Goal: Ask a question: Seek information or help from site administrators or community

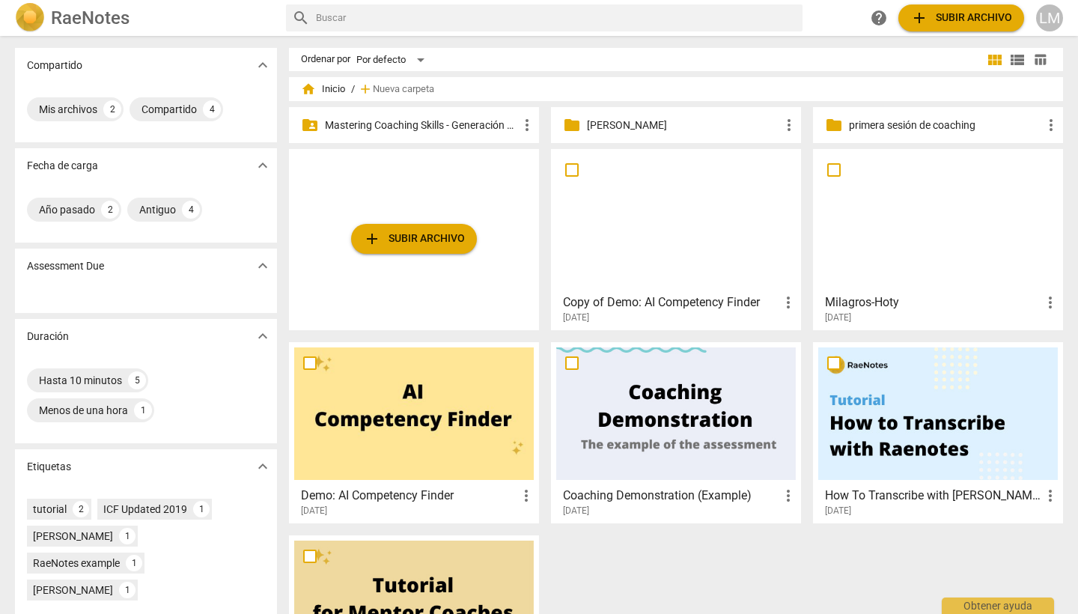
click at [482, 127] on p "Mastering Coaching Skills - Generación 31" at bounding box center [421, 126] width 193 height 16
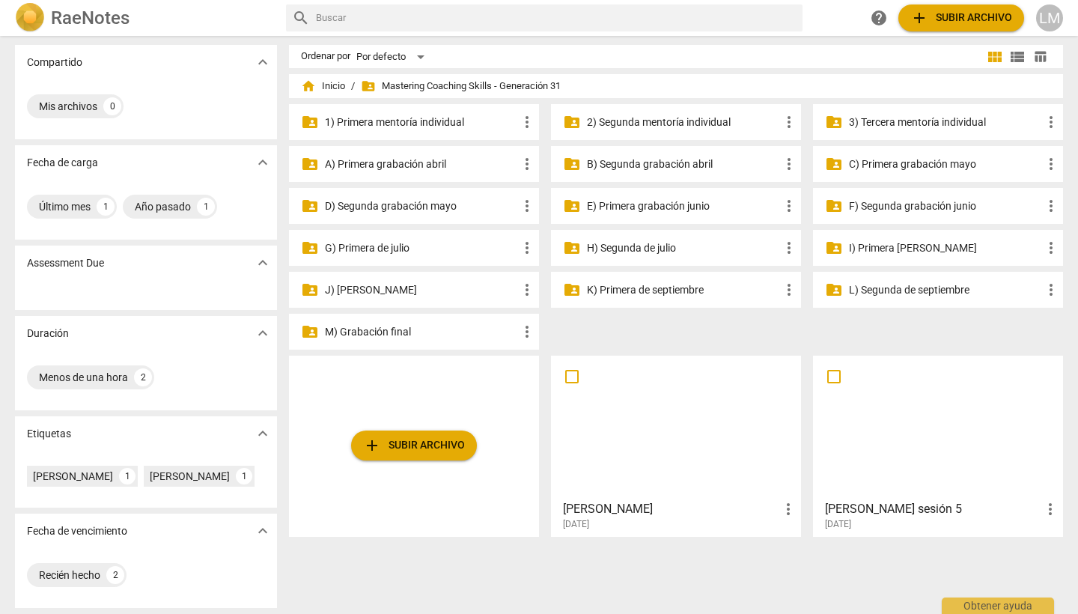
scroll to position [3, 0]
click at [478, 285] on p "J) [PERSON_NAME]" at bounding box center [421, 290] width 193 height 16
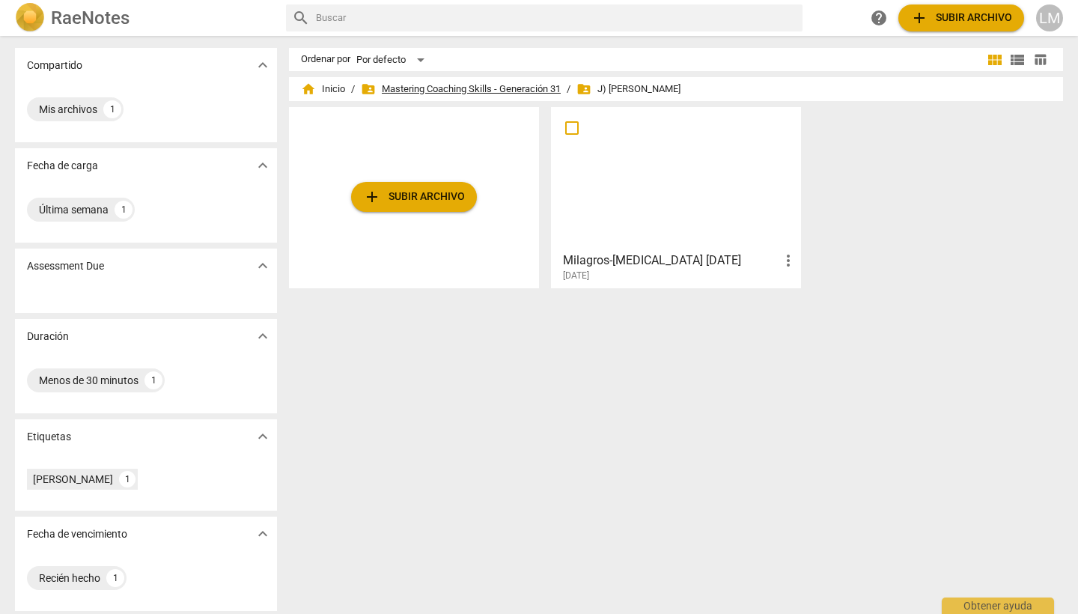
click at [495, 86] on span "folder_shared Mastering Coaching Skills - Generación 31" at bounding box center [461, 89] width 200 height 15
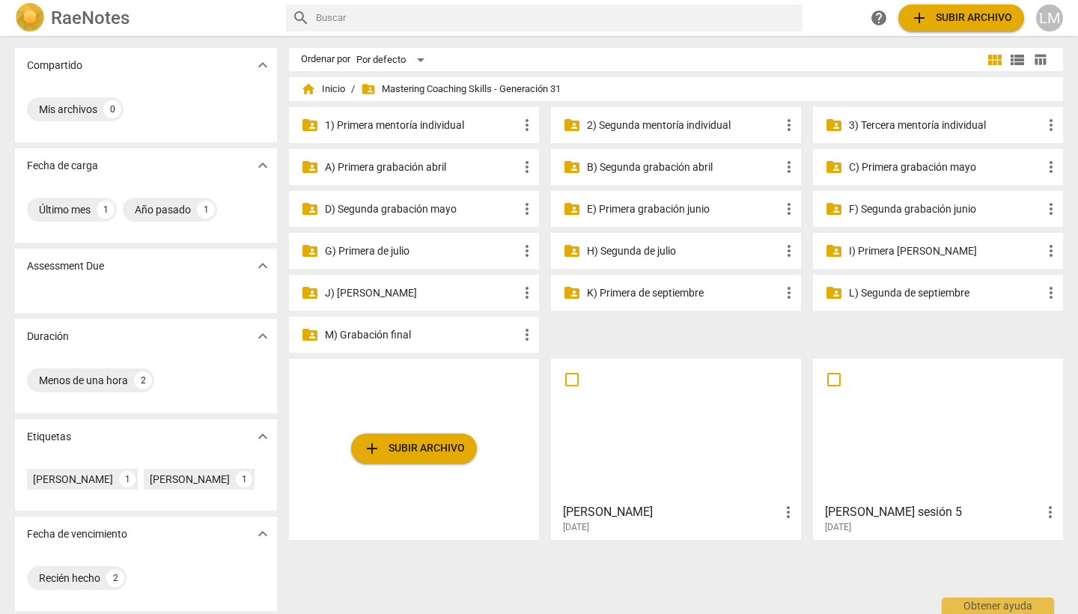
click at [905, 249] on p "I) Primera [PERSON_NAME]" at bounding box center [945, 251] width 193 height 16
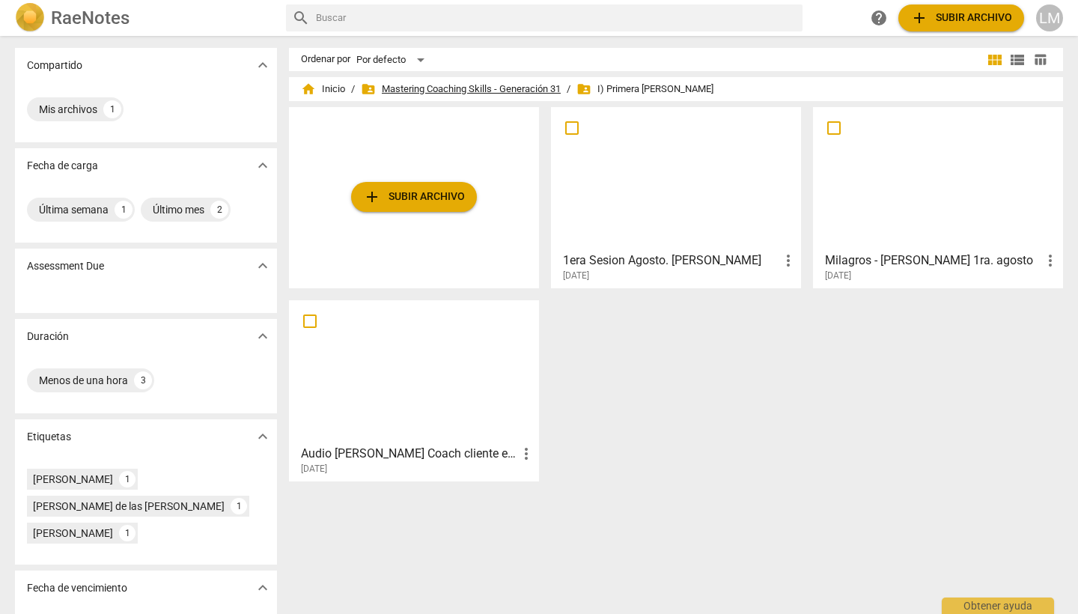
click at [530, 82] on span "folder_shared Mastering Coaching Skills - Generación 31" at bounding box center [461, 89] width 200 height 15
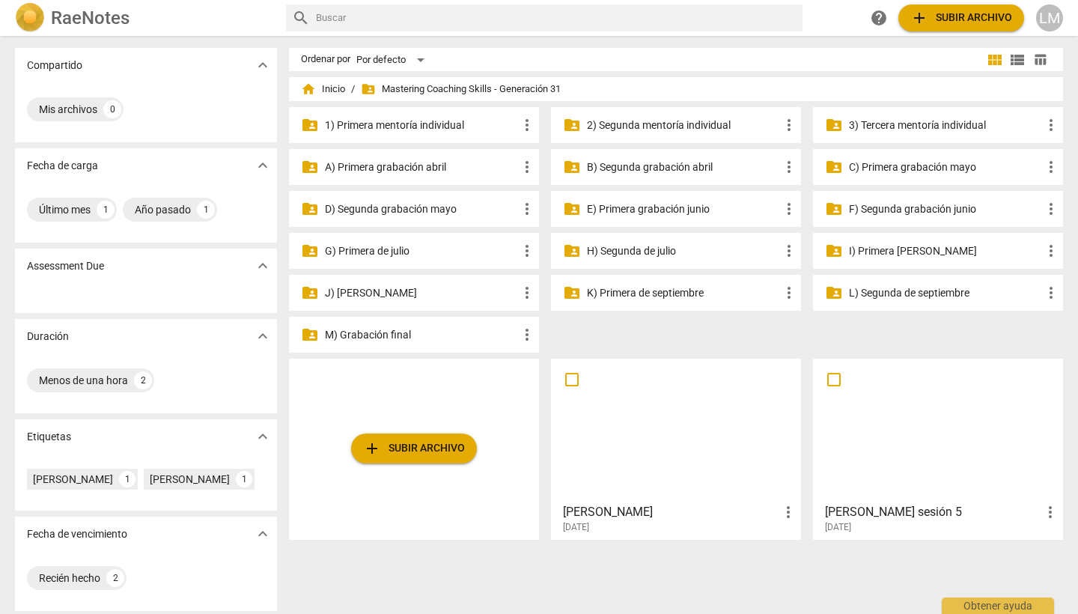
click at [636, 250] on p "H) Segunda de julio" at bounding box center [683, 251] width 193 height 16
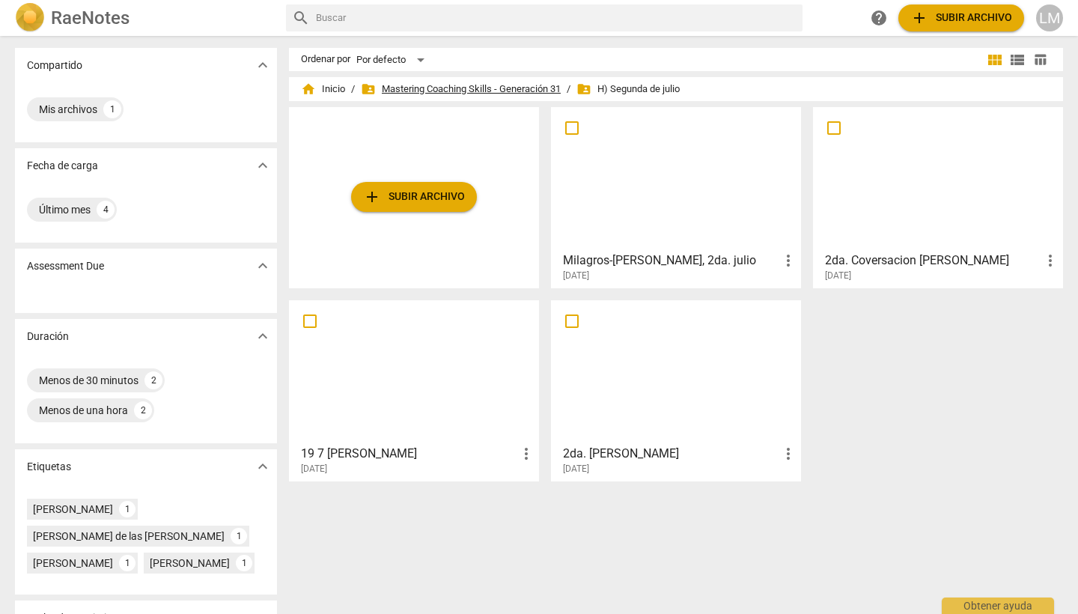
click at [518, 88] on span "folder_shared Mastering Coaching Skills - Generación 31" at bounding box center [461, 89] width 200 height 15
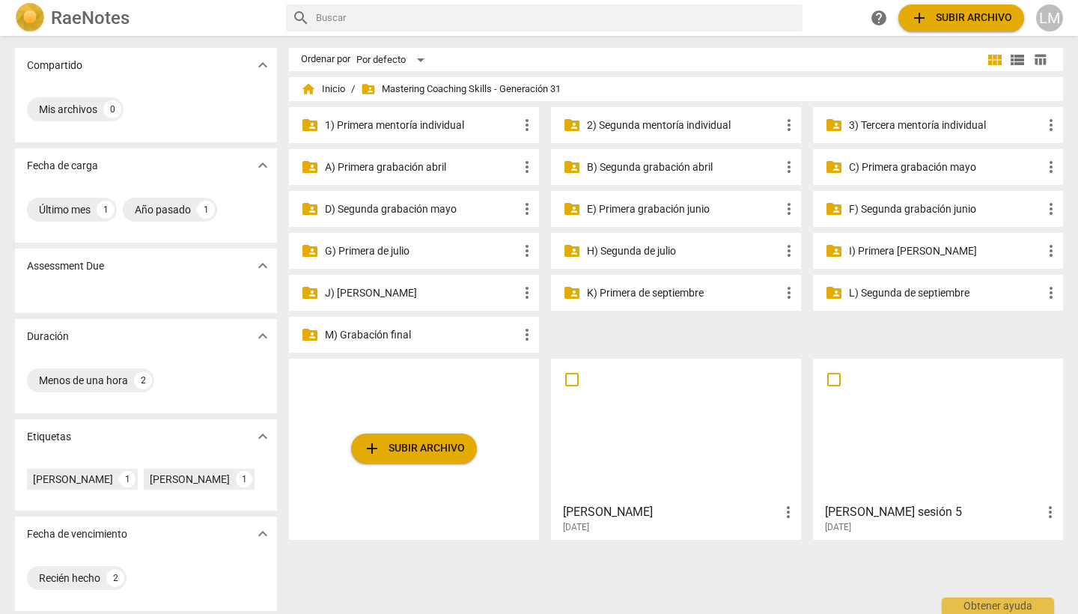
click at [867, 244] on p "I) Primera [PERSON_NAME]" at bounding box center [945, 251] width 193 height 16
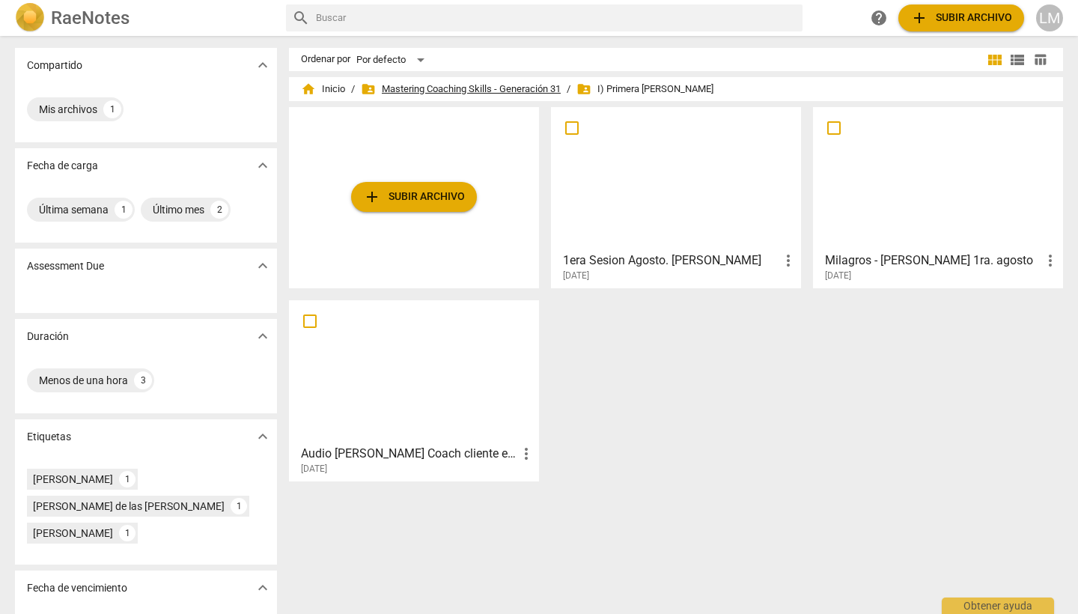
click at [515, 91] on span "folder_shared Mastering Coaching Skills - Generación 31" at bounding box center [461, 89] width 200 height 15
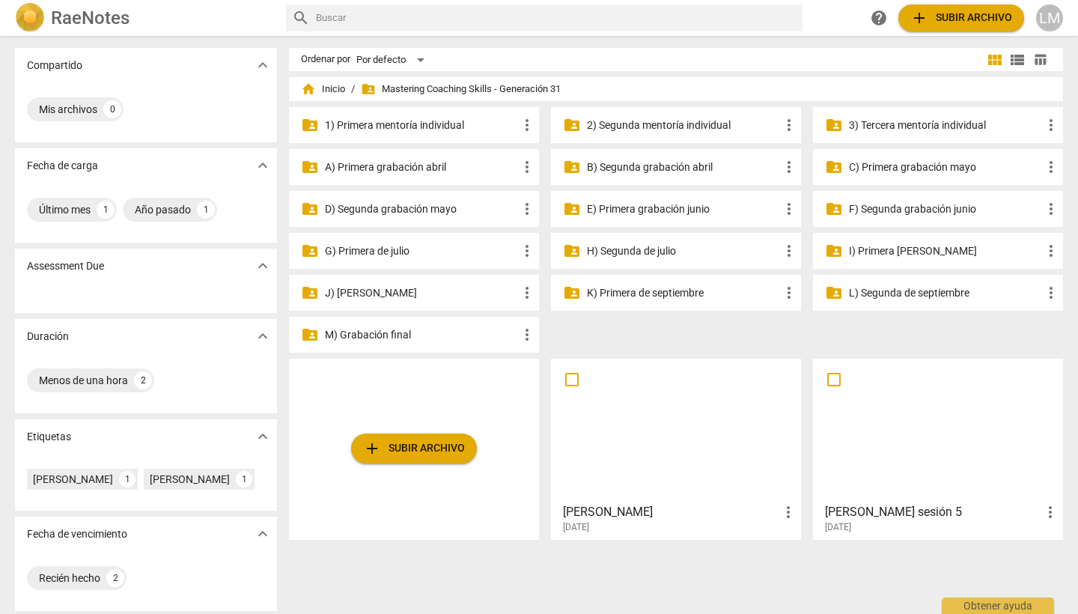
click at [431, 293] on p "J) [PERSON_NAME]" at bounding box center [421, 293] width 193 height 16
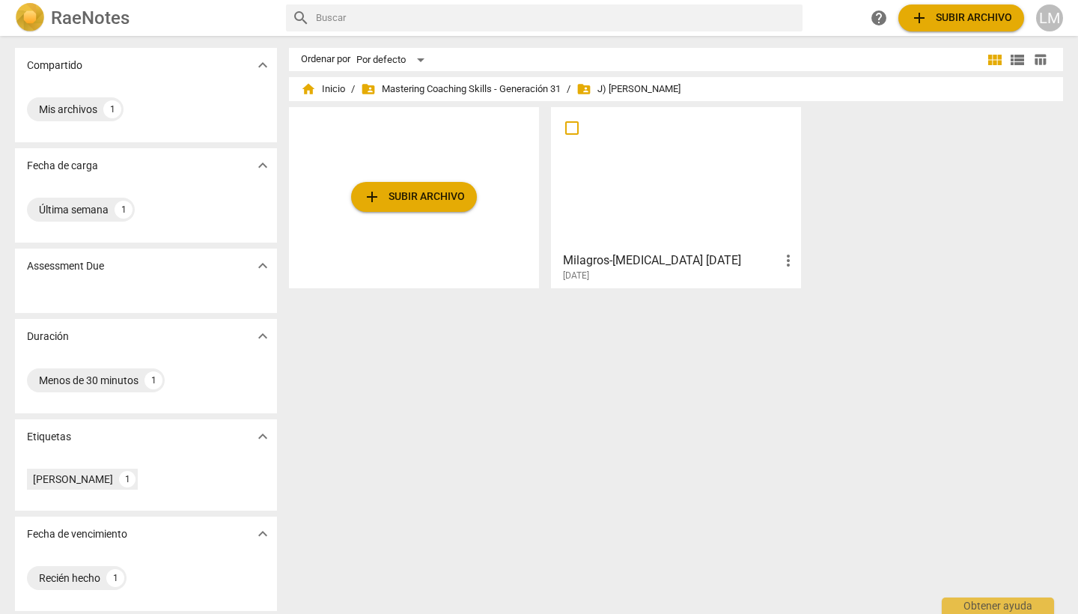
click at [597, 262] on h3 "Milagros-[MEDICAL_DATA] [DATE]" at bounding box center [671, 261] width 216 height 18
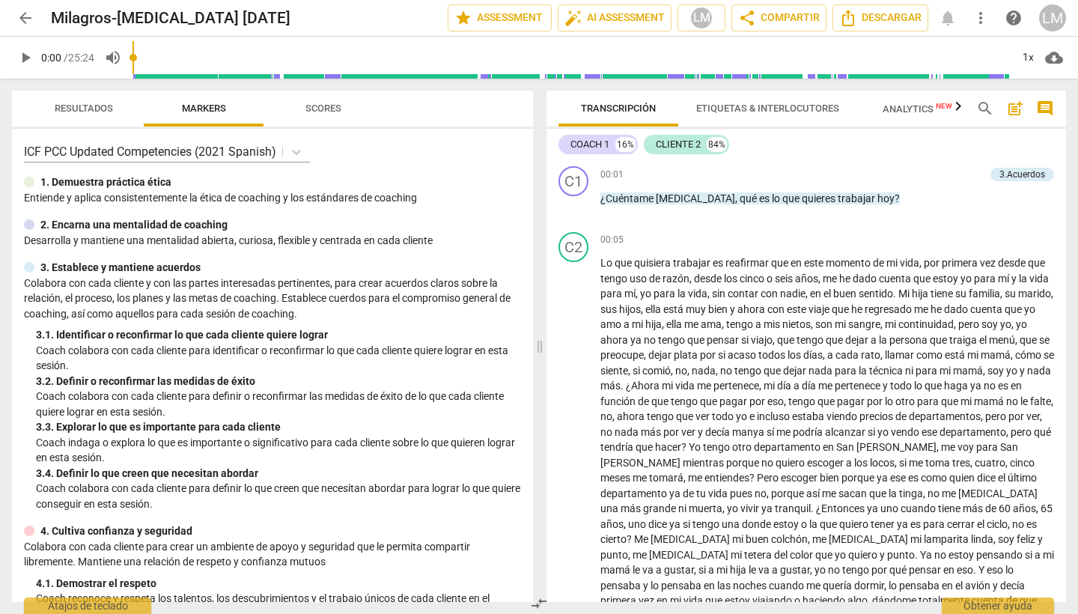
click at [1014, 110] on span "post_add" at bounding box center [1016, 109] width 18 height 18
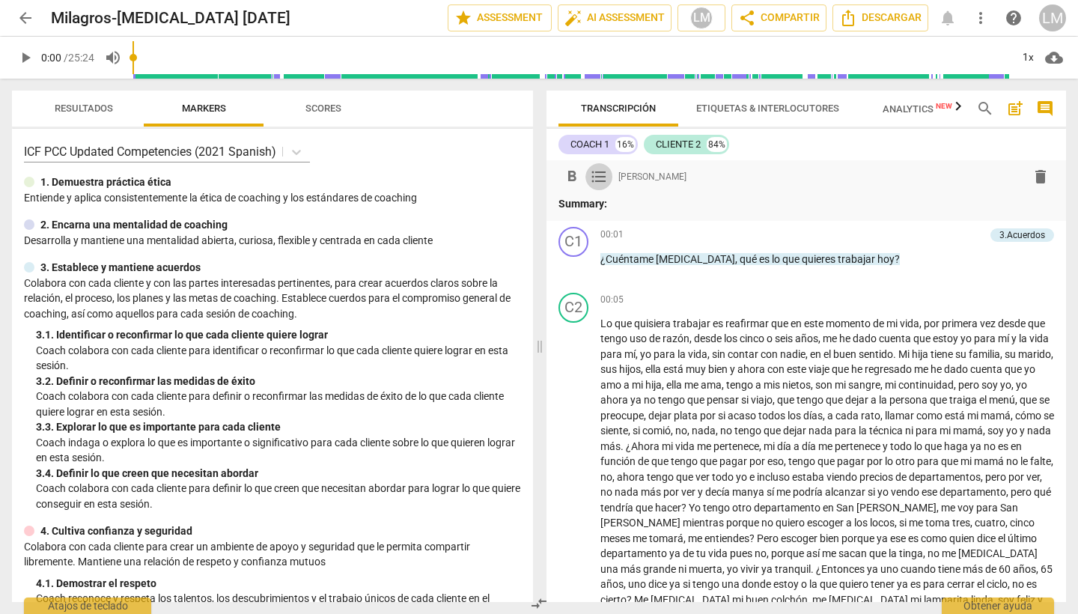
click at [598, 174] on span "format_list_bulleted" at bounding box center [599, 177] width 18 height 18
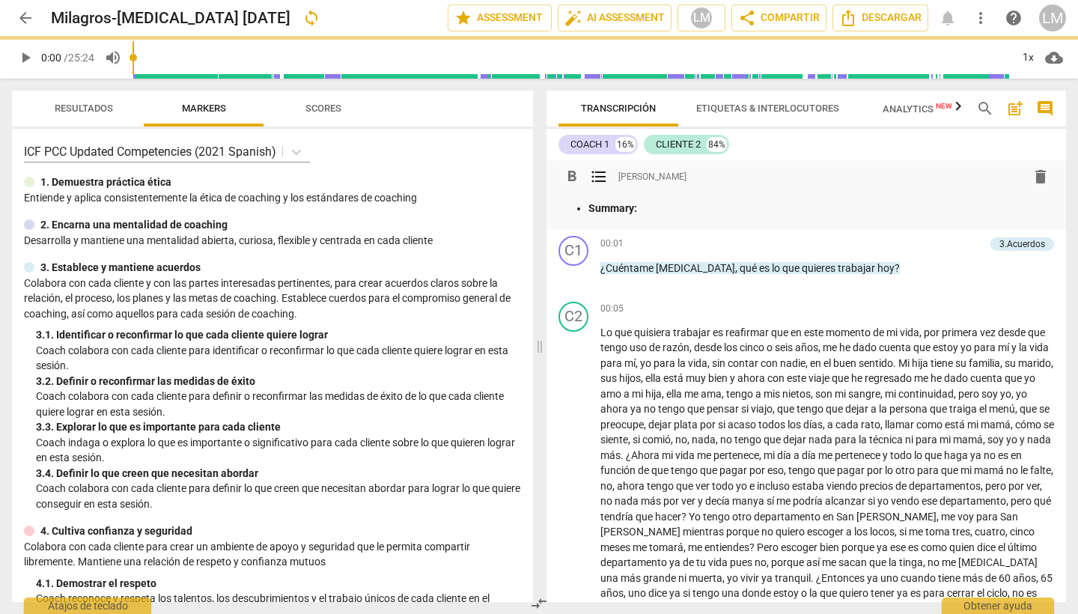
click at [759, 209] on p "Summary:" at bounding box center [822, 209] width 466 height 16
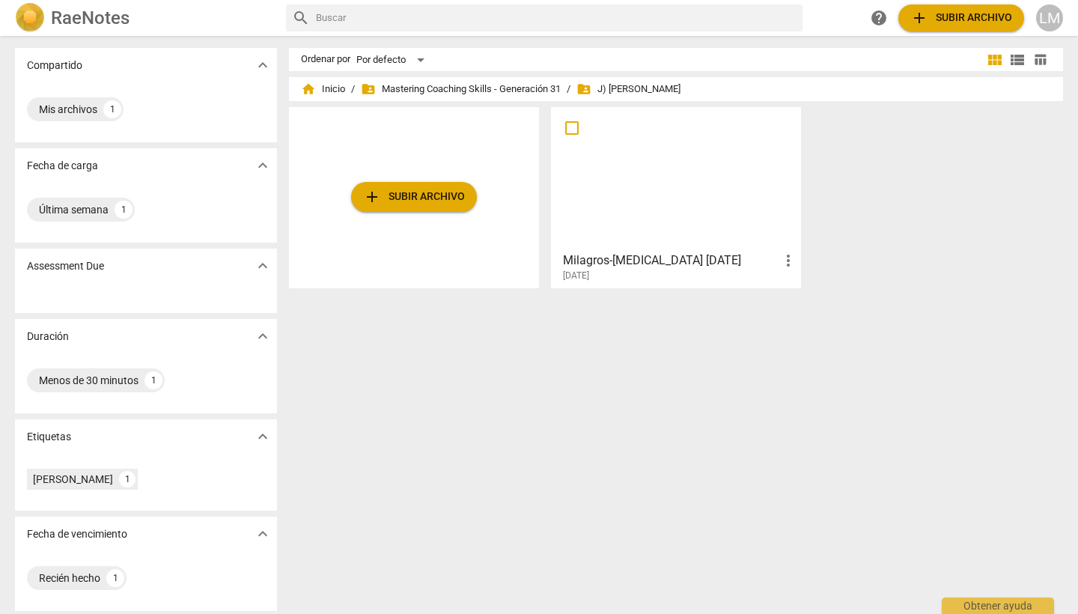
click at [891, 163] on div "add Subir archivo Milagros-[GEOGRAPHIC_DATA] [DATE] more_vert [DATE]" at bounding box center [682, 203] width 786 height 193
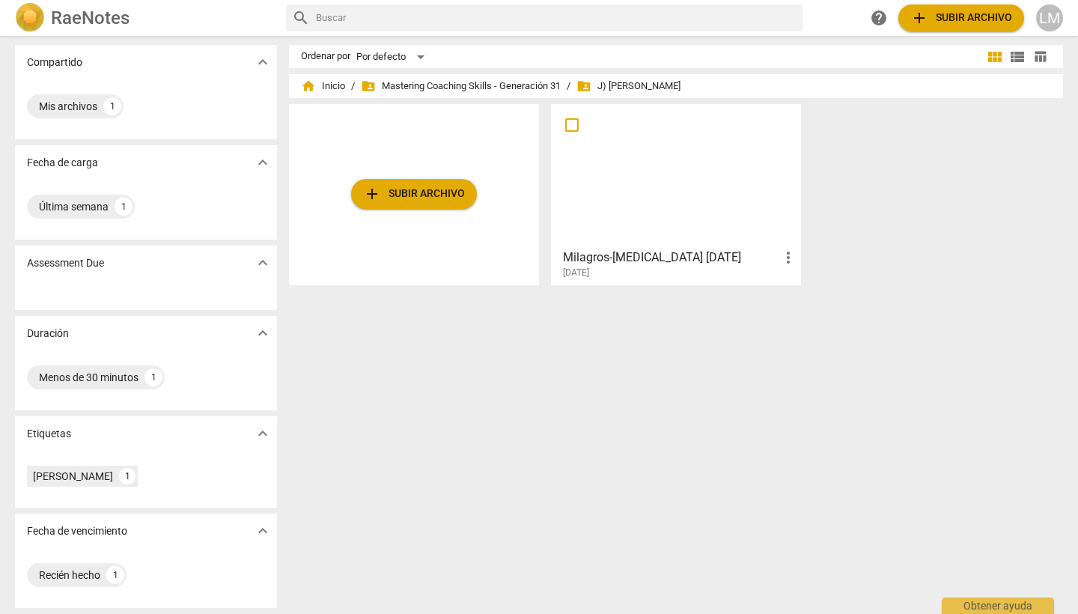
scroll to position [3, 0]
click at [984, 603] on div "Obtener ayuda" at bounding box center [998, 602] width 112 height 24
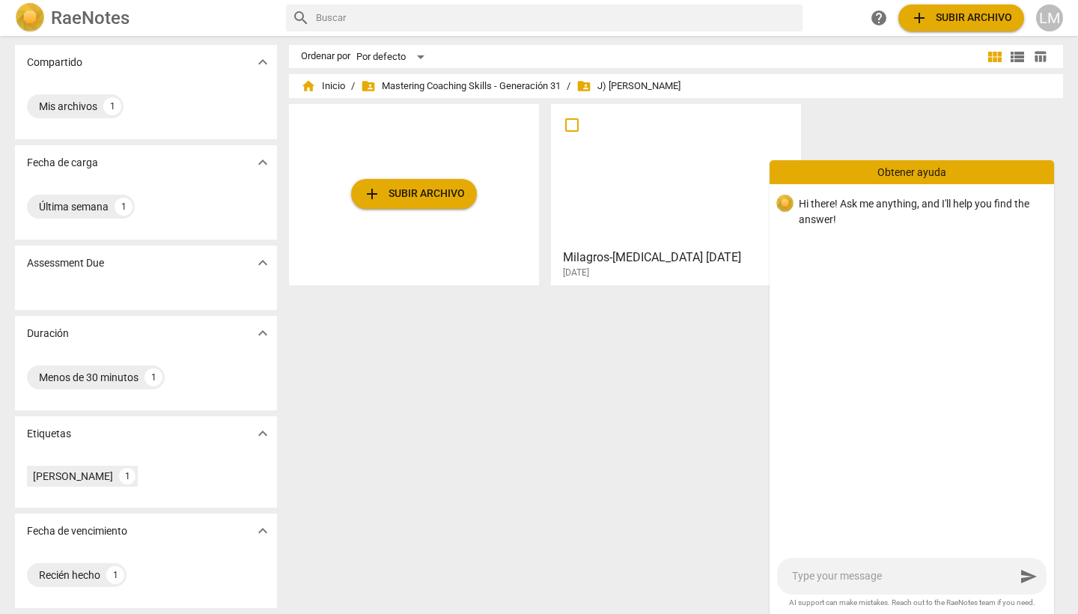
type textarea "c"
type textarea "co"
type textarea "com"
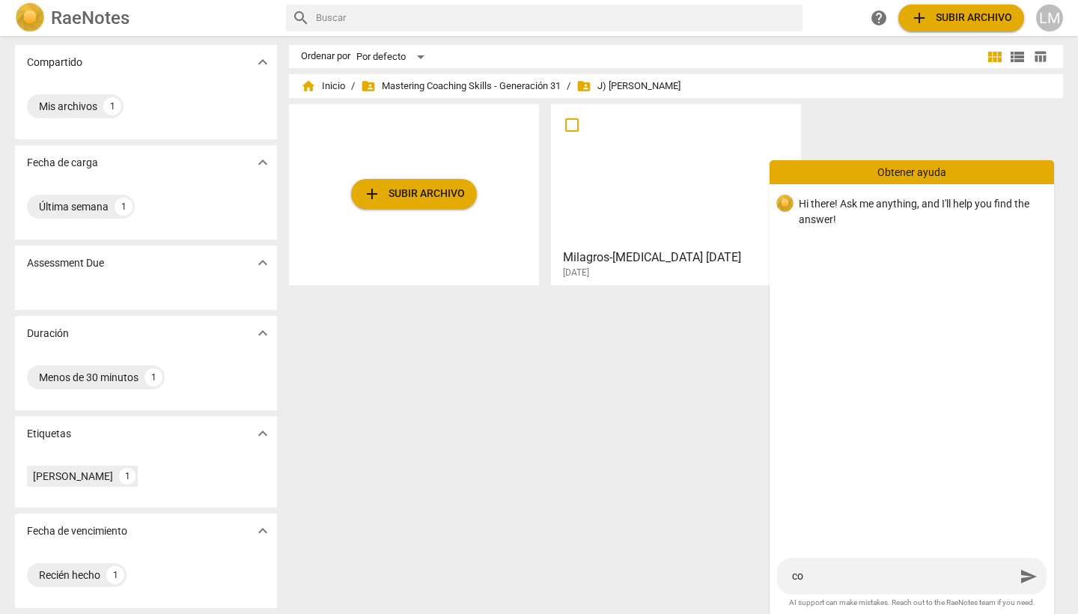
type textarea "com"
type textarea "como"
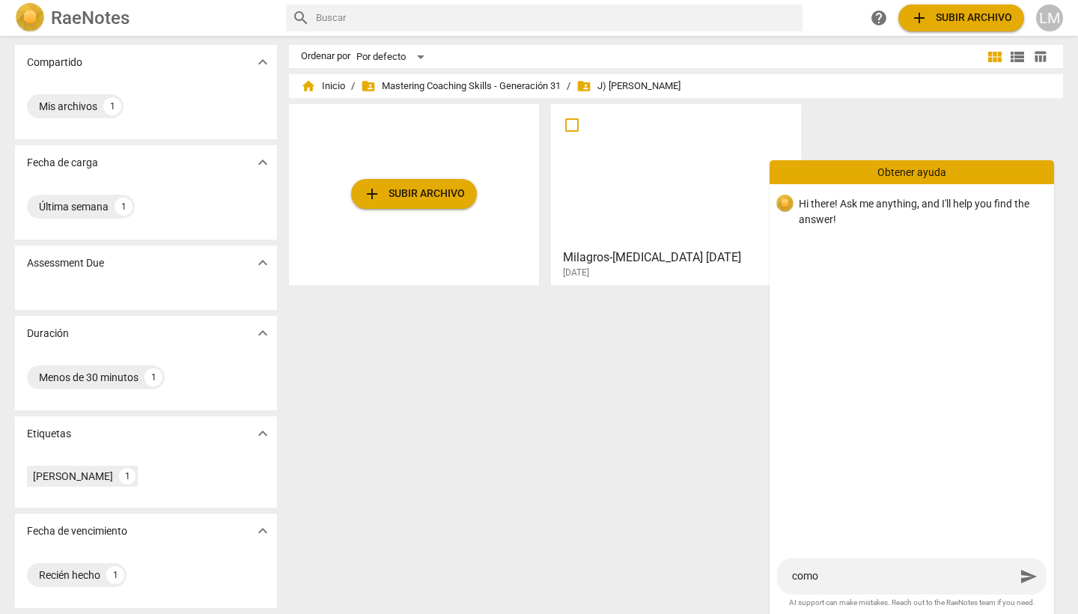
type textarea "como s"
type textarea "como sa"
type textarea "como sab"
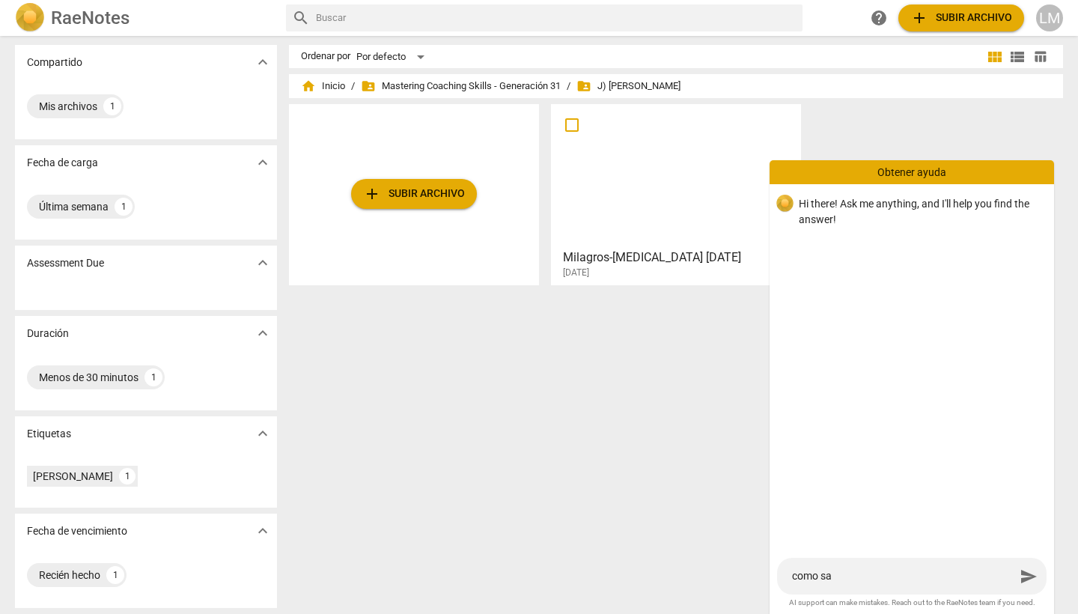
type textarea "como sab"
type textarea "como sabe"
type textarea "como saber"
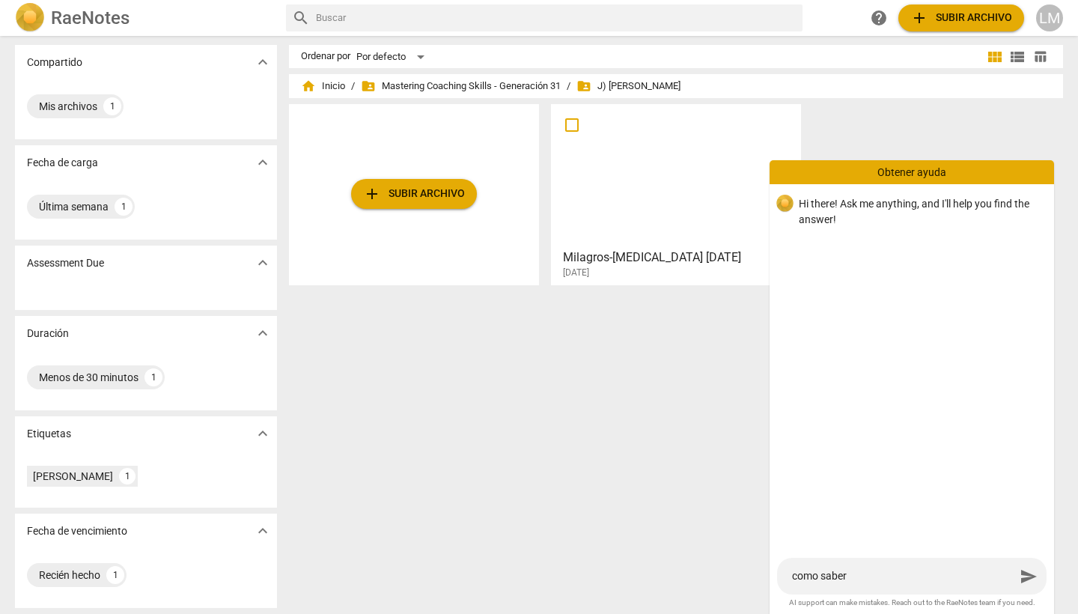
type textarea "como saber"
type textarea "como saber c"
type textarea "como saber cu"
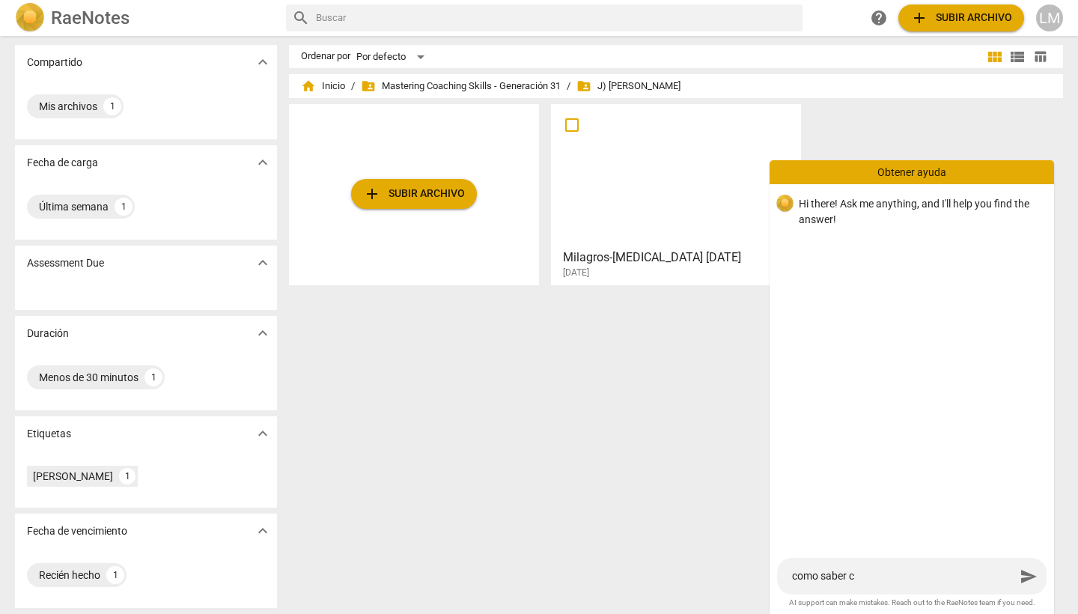
type textarea "como saber cu"
type textarea "como saber cua"
type textarea "como saber cuan"
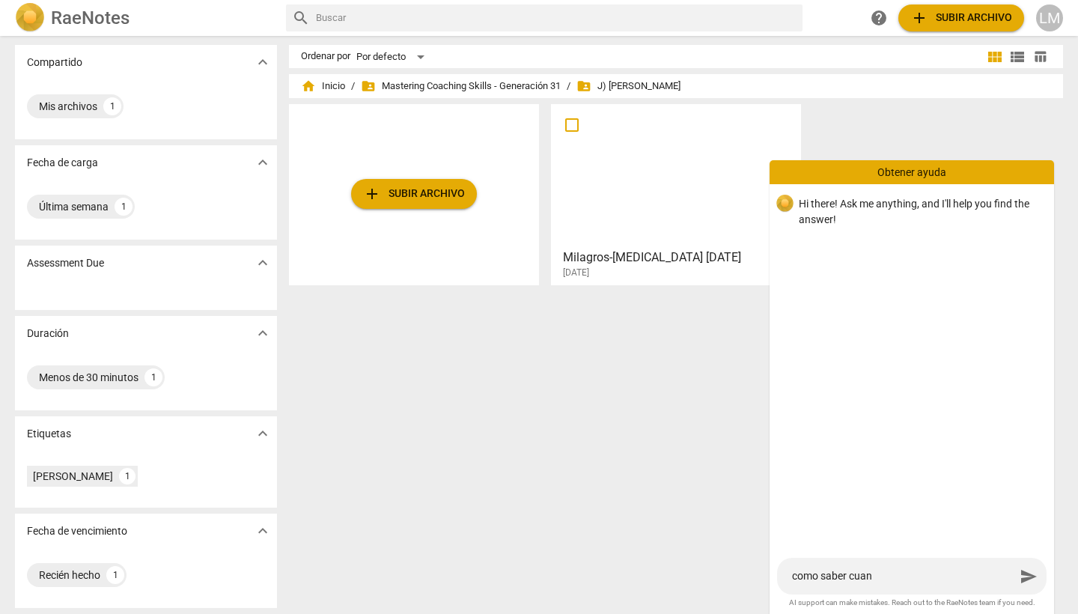
type textarea "como saber cuant"
type textarea "como saber cuanto"
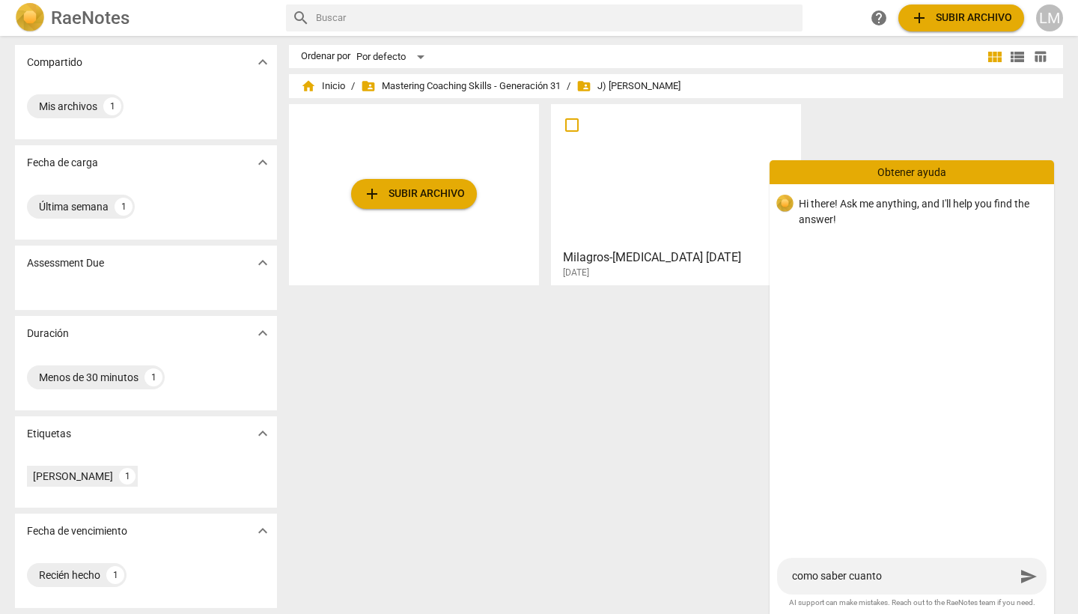
type textarea "como saber cuanto"
type textarea "como saber cuanto d"
type textarea "como saber cuanto de"
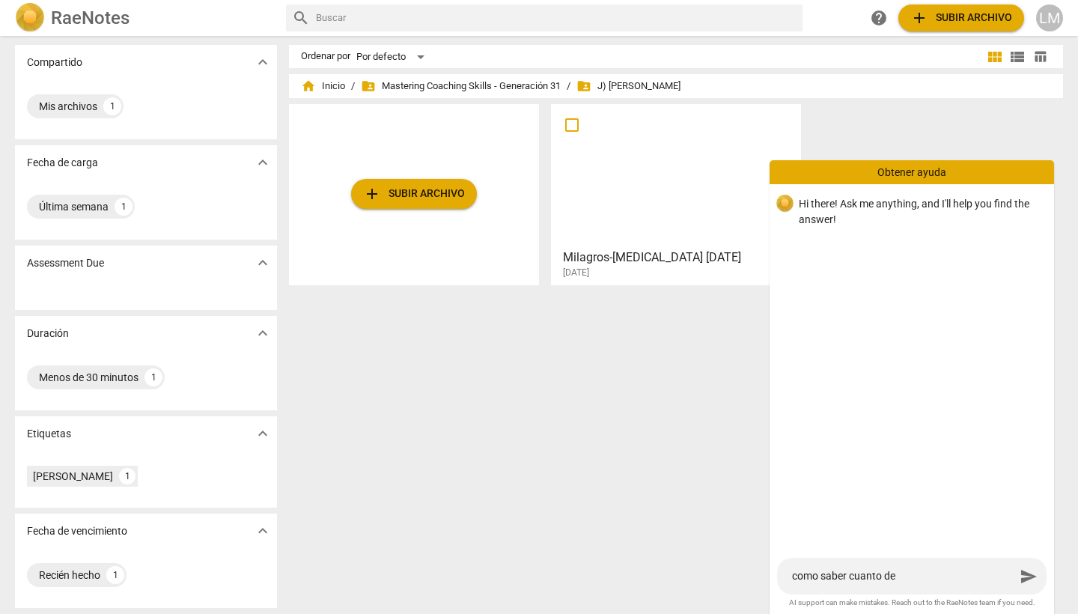
type textarea "como saber cuanto de"
type textarea "como saber cuanto de s"
type textarea "como saber cuanto de sa"
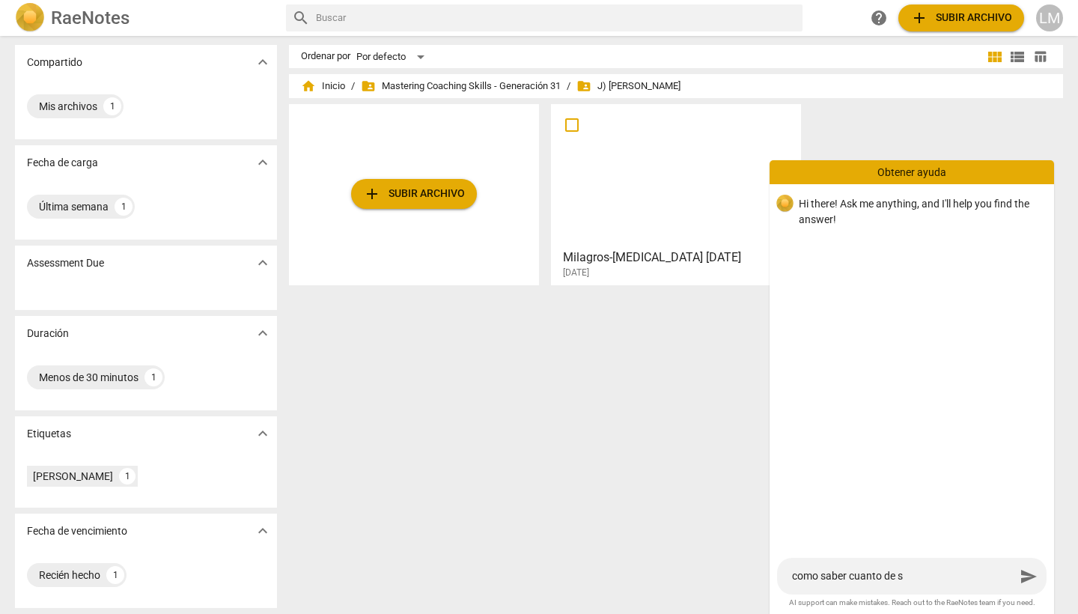
type textarea "como saber cuanto de sa"
type textarea "como saber cuanto de [PERSON_NAME]"
type textarea "como saber cuanto de sald"
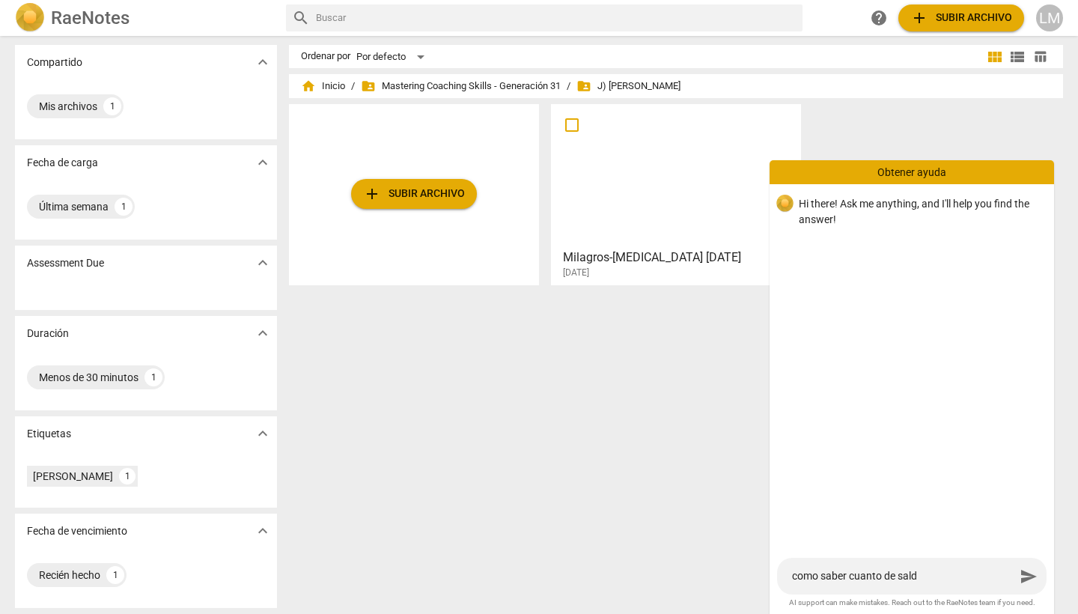
type textarea "como saber cuanto de saldo"
type textarea "como saber cuanto de saldo m"
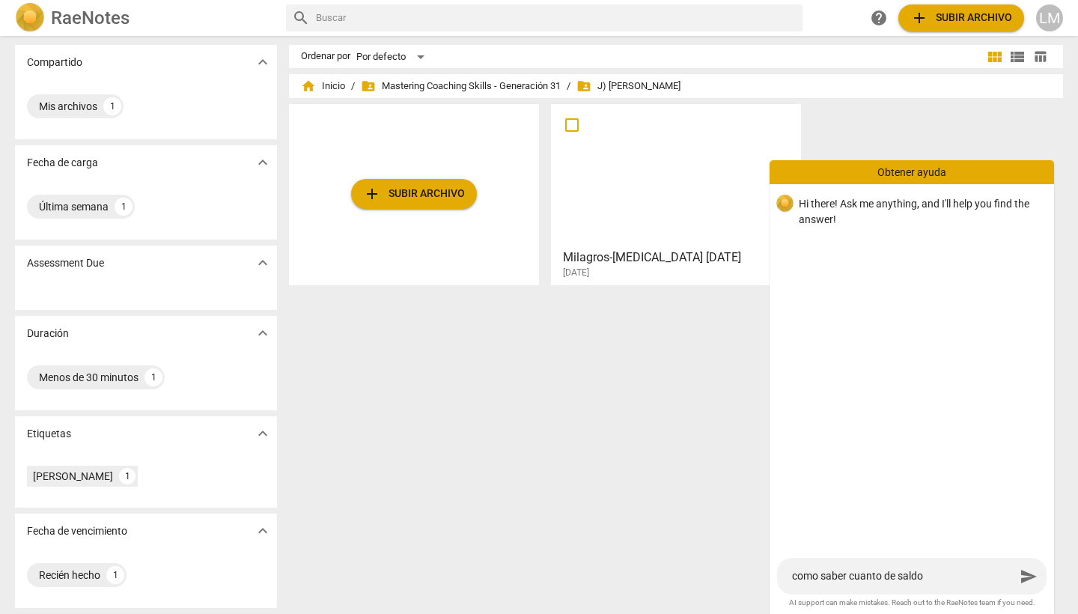
type textarea "como saber cuanto de saldo m"
type textarea "como saber cuanto de saldo me"
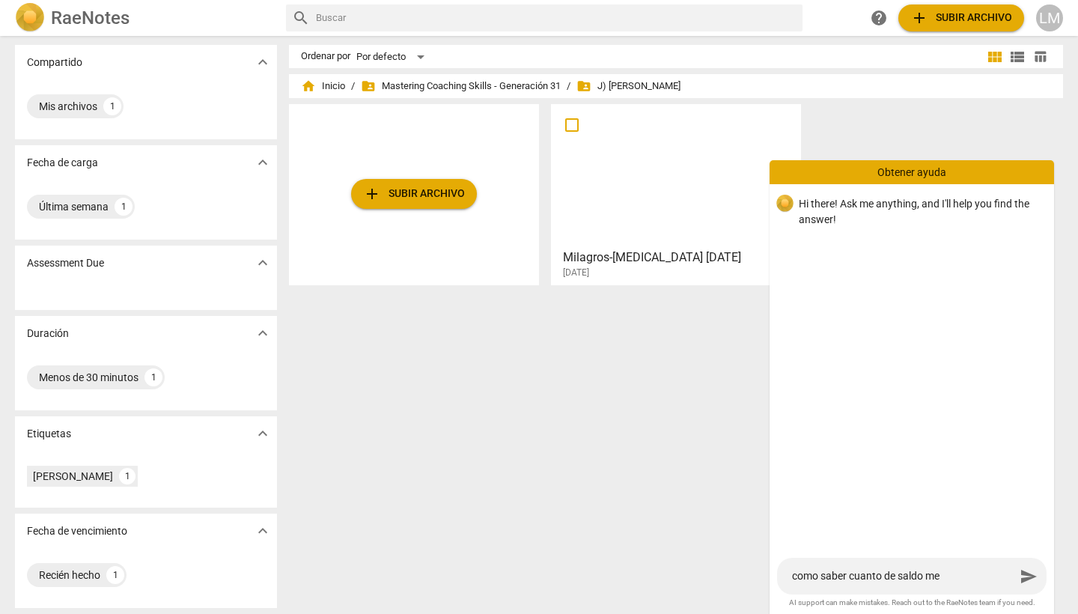
type textarea "como saber cuanto de saldo me q"
type textarea "como saber cuanto de saldo me qu"
type textarea "como saber cuanto de saldo me que"
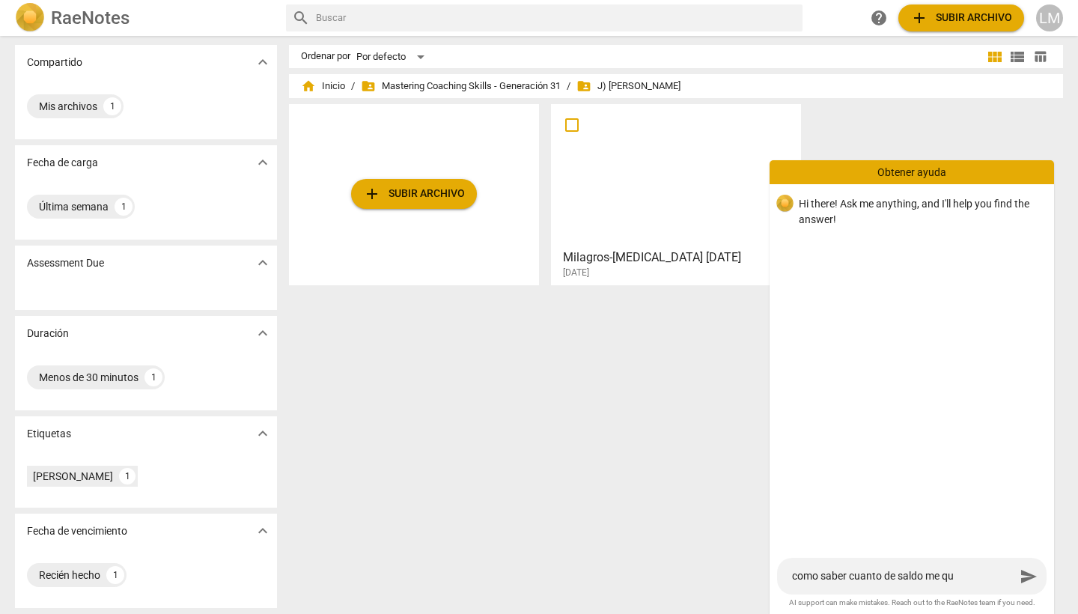
type textarea "como saber cuanto de saldo me que"
type textarea "como saber cuanto de saldo me qued"
type textarea "como saber cuanto de saldo me queda"
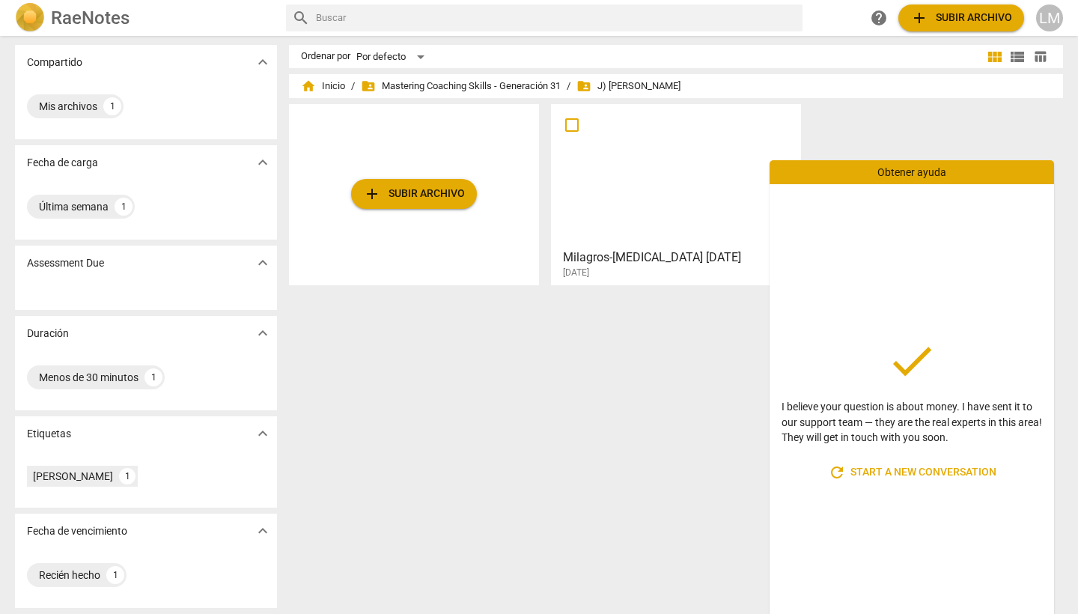
click at [894, 467] on span "refresh Start a new conversation" at bounding box center [912, 473] width 169 height 18
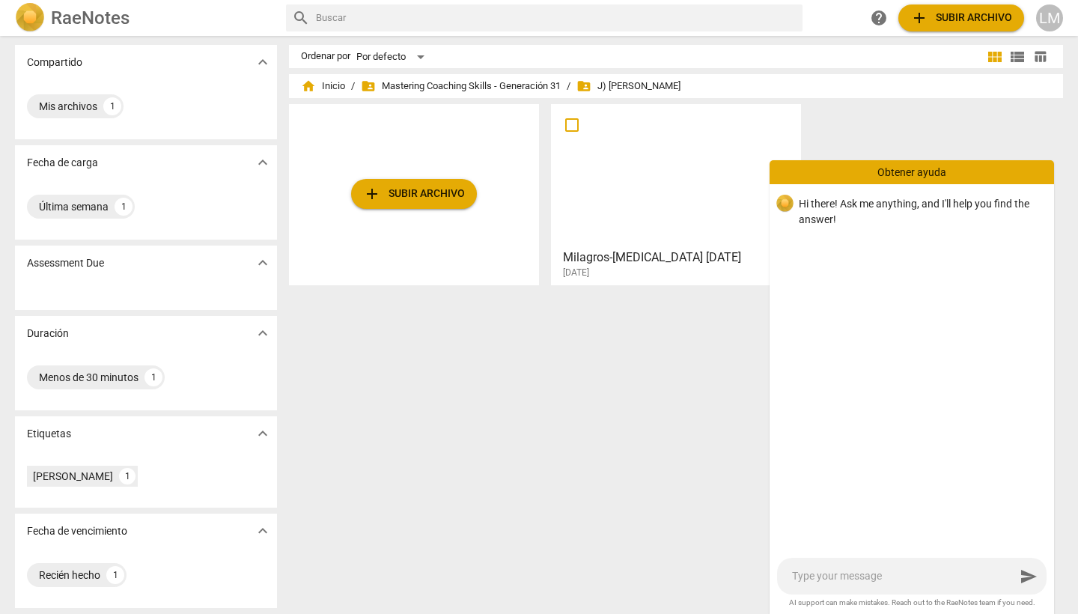
type textarea "C"
type textarea "H"
type textarea "Ha"
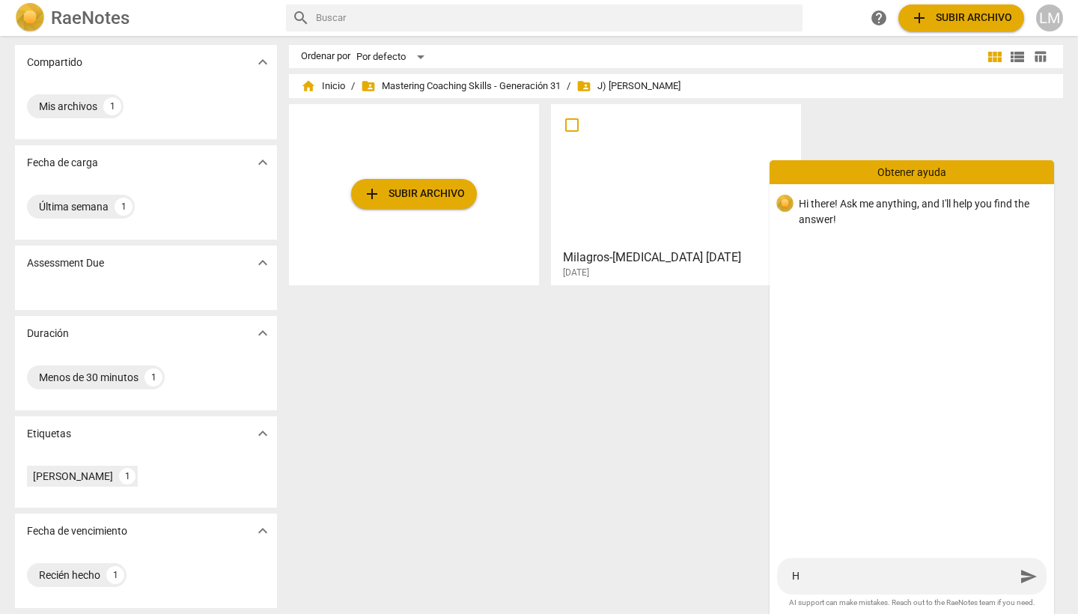
type textarea "Ha"
type textarea "Hab"
type textarea "Habl"
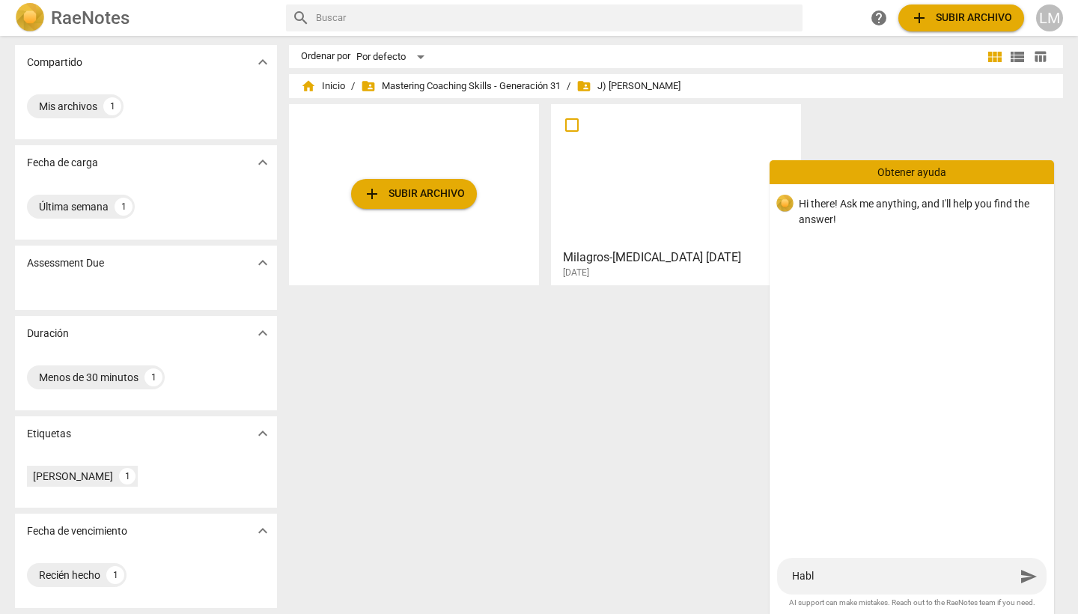
type textarea "Hable"
type textarea "Hablem"
type textarea "Hablemo"
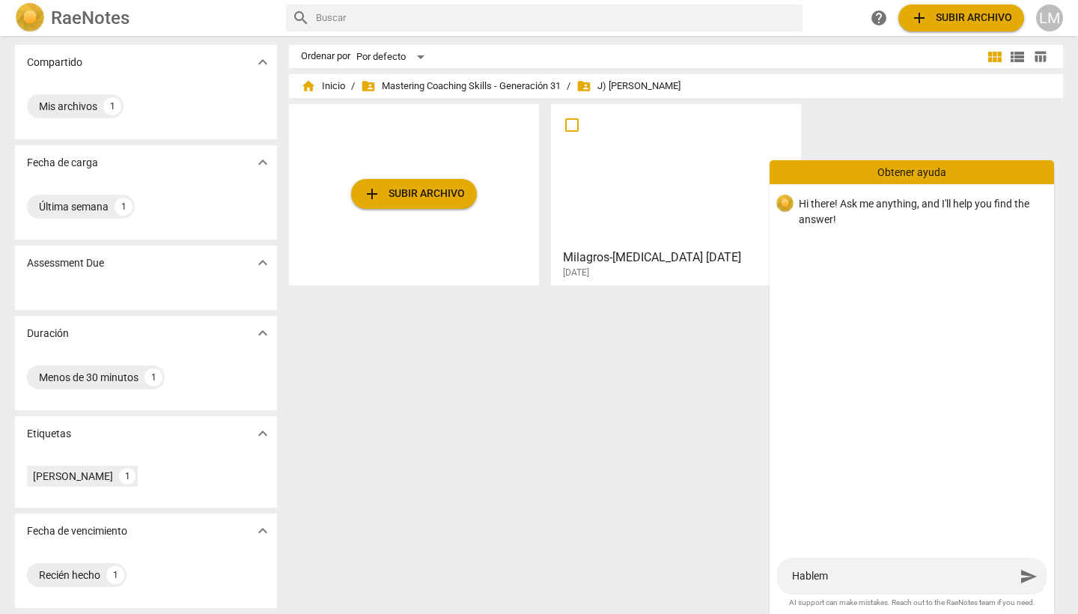
type textarea "Hablemo"
type textarea "Hablemos"
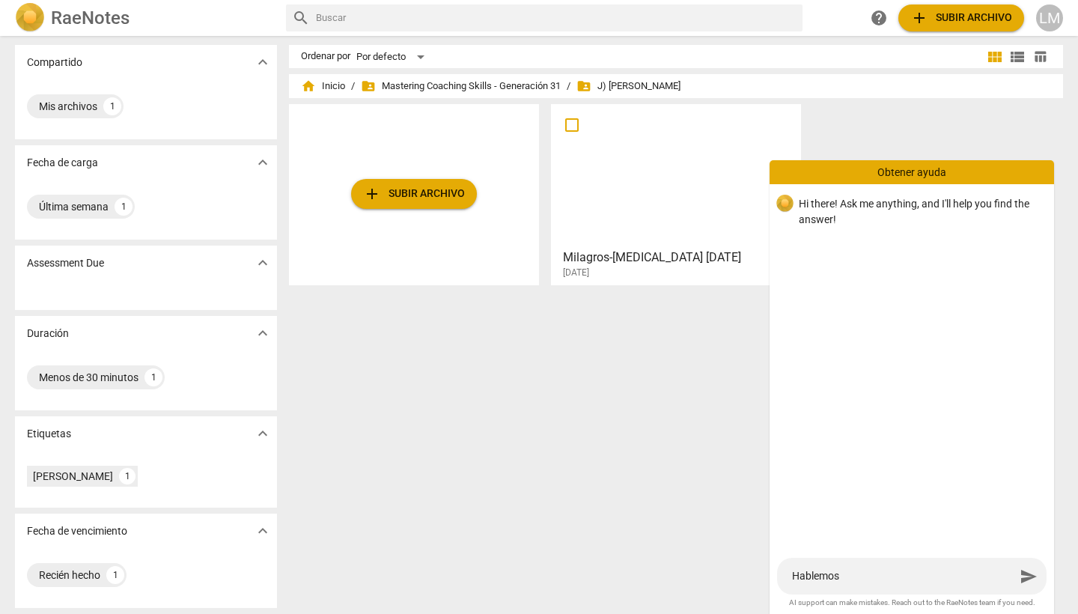
type textarea "Hablemos e"
type textarea "Hablemos en"
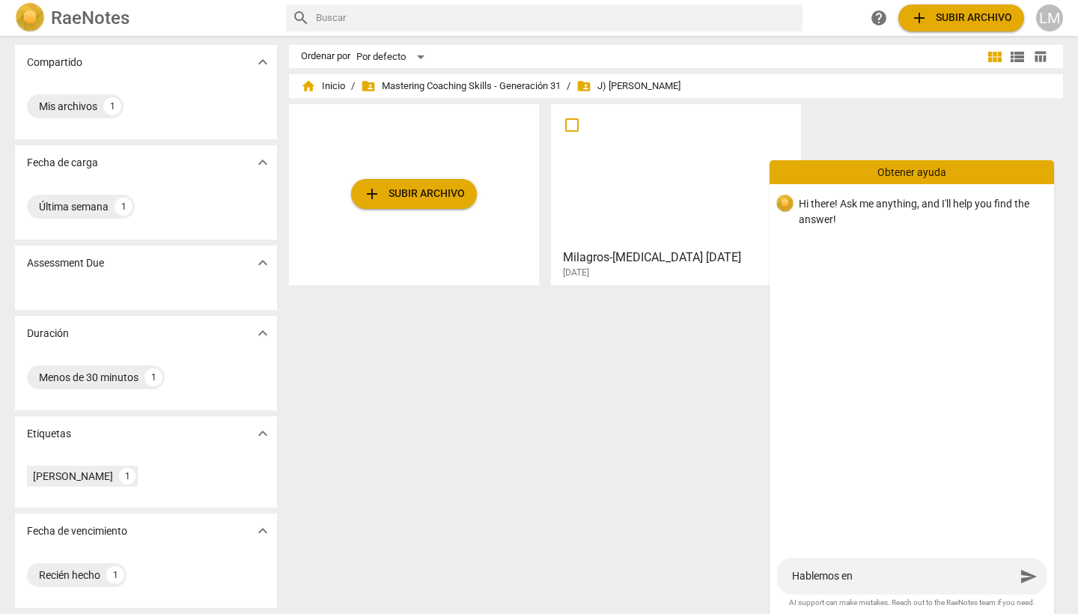
type textarea "Hablemos en"
type textarea "Hablemos en c"
type textarea "Hablemos en ca"
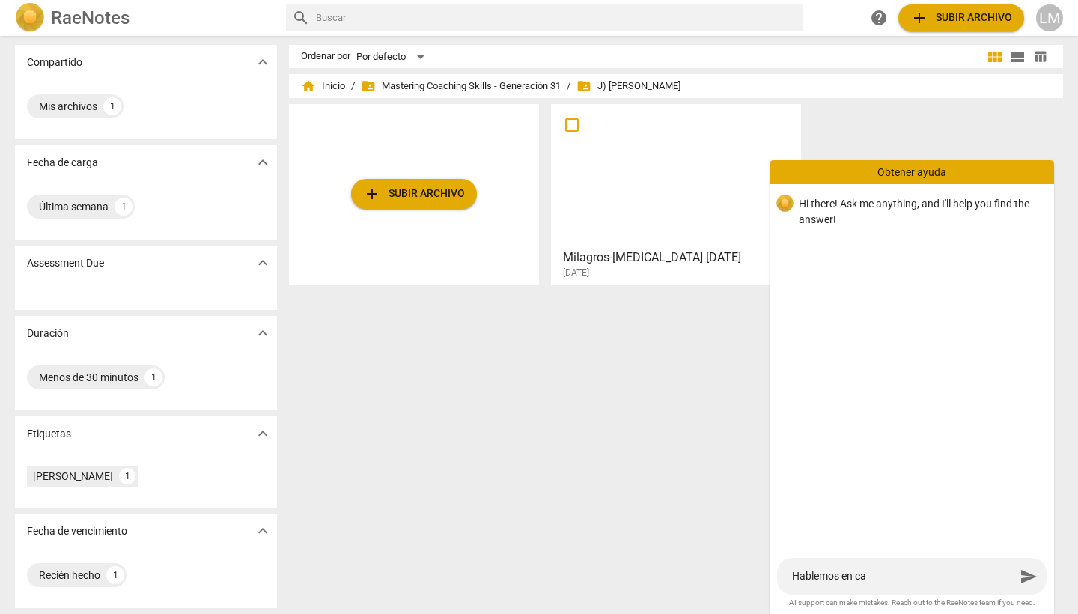
type textarea "Hablemos en cas"
type textarea "Hablemos en cast"
type textarea "Hablemos en caste"
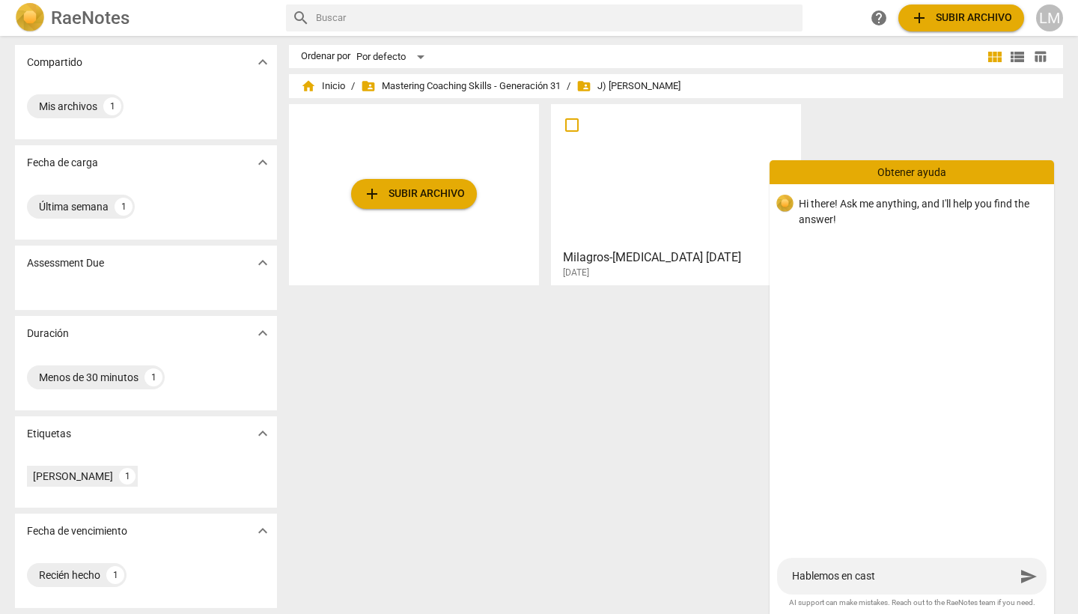
type textarea "Hablemos en caste"
type textarea "Hablemos en castel"
type textarea "Hablemos en [PERSON_NAME]"
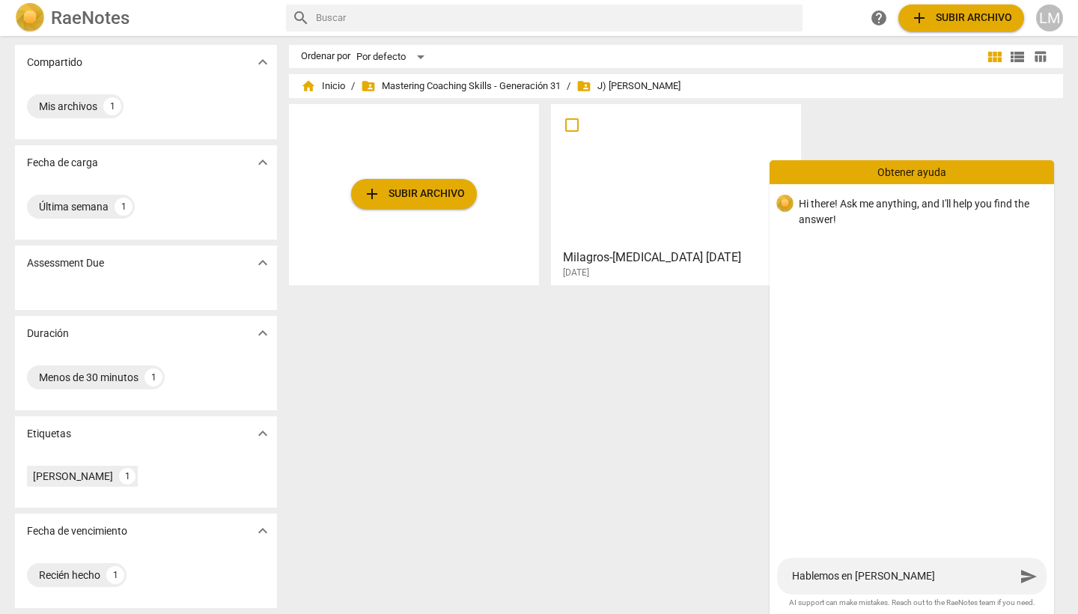
type textarea "Hablemos en [GEOGRAPHIC_DATA]"
type textarea "Hablemos en castellan"
type textarea "Hablemos en castellano"
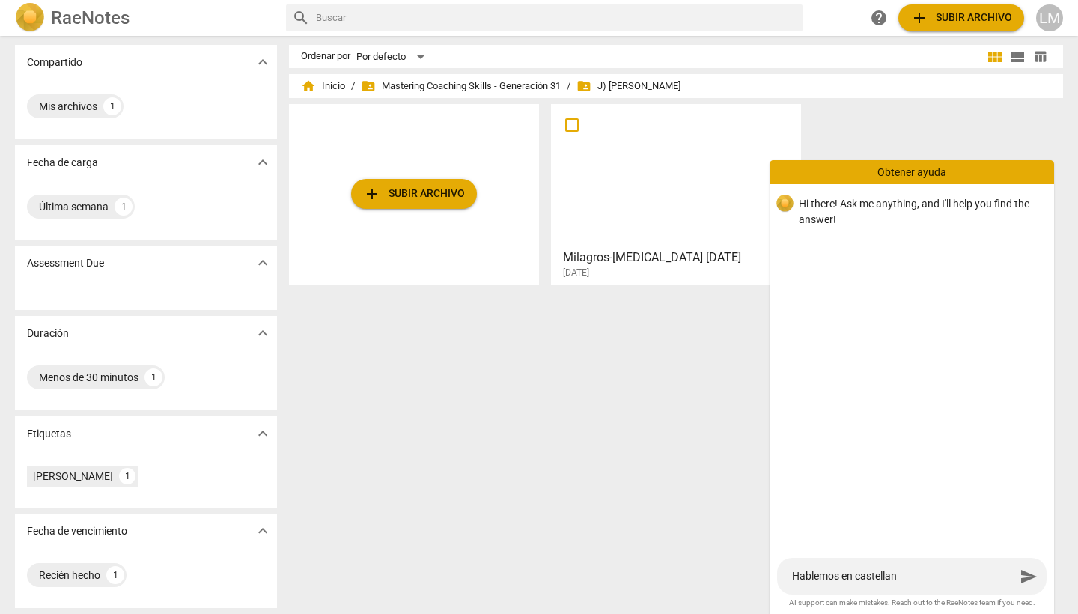
type textarea "Hablemos en castellano"
type textarea "Hablemos en castellano p"
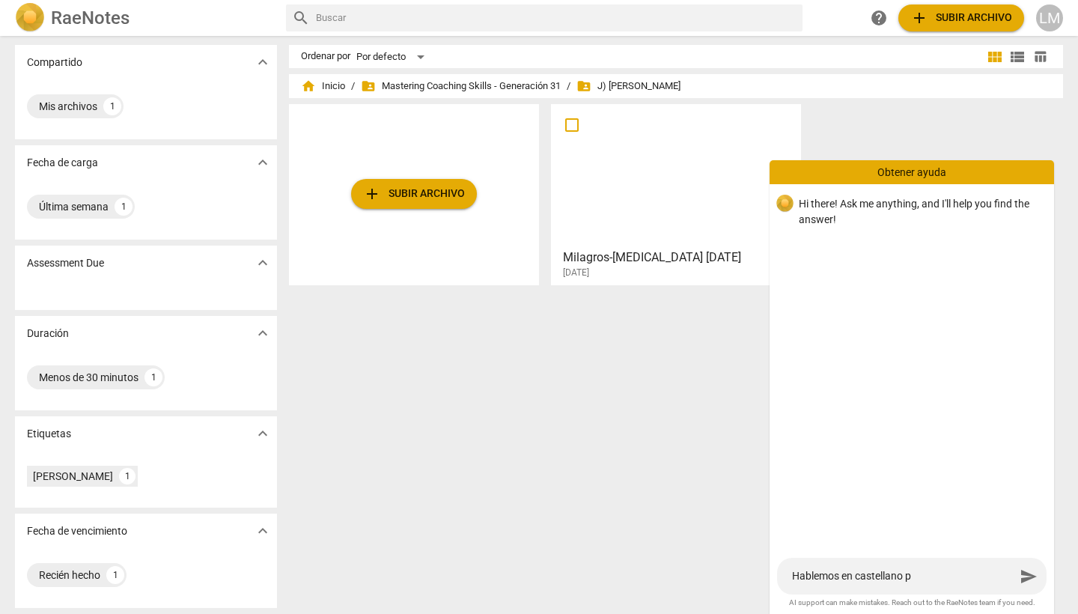
type textarea "Hablemos en castellano po"
type textarea "Hablemos en castellano por"
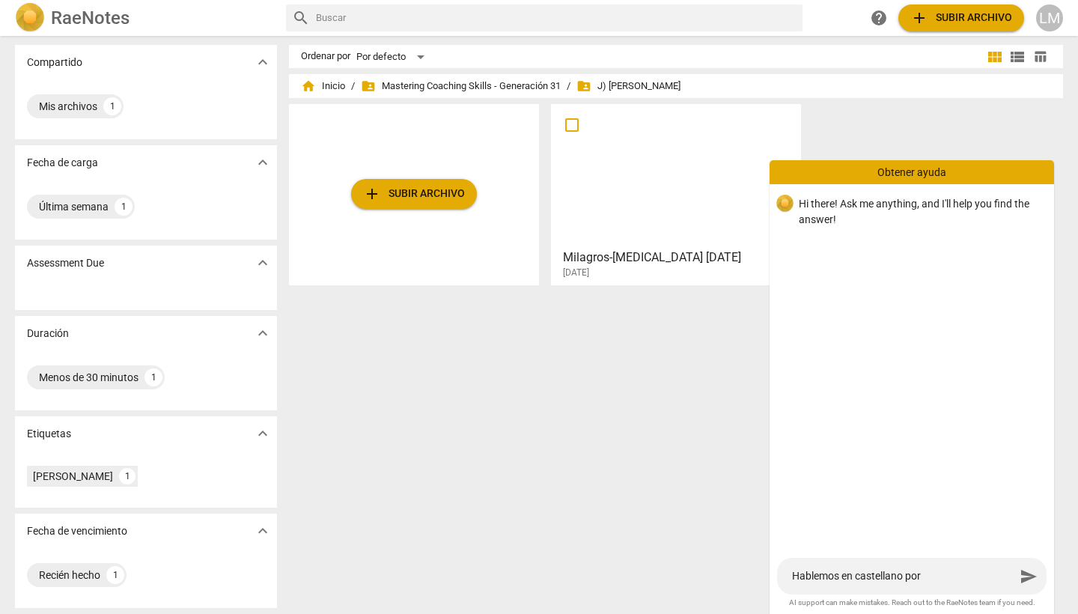
type textarea "Hablemos en castellano por"
type textarea "Hablemos en castellano por f"
type textarea "Hablemos en castellano por fa"
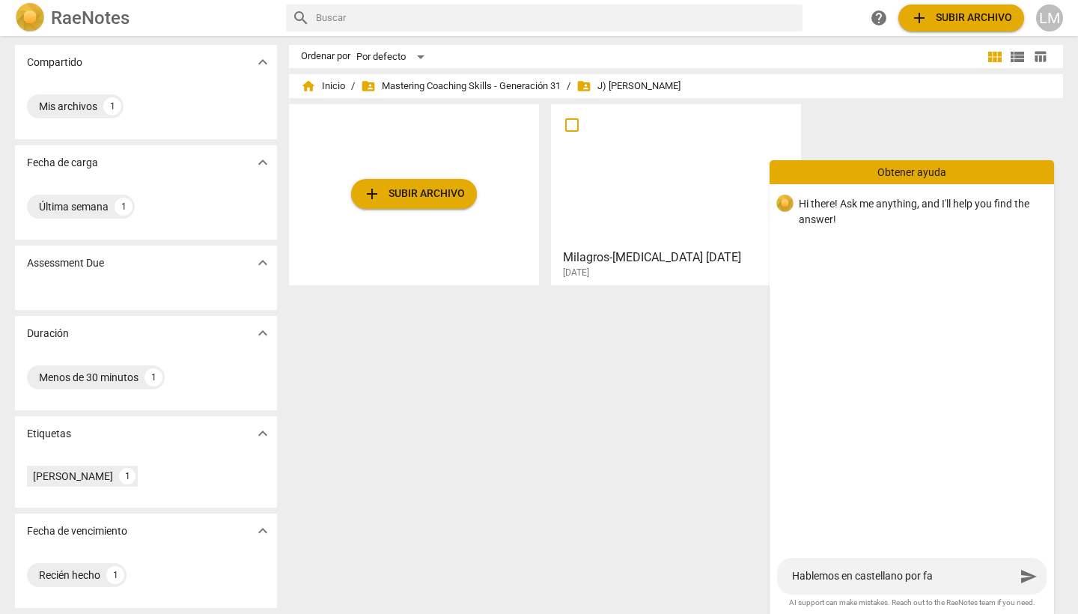
type textarea "Hablemos en castellano por fav"
type textarea "Hablemos en castellano por [PERSON_NAME]"
type textarea "Hablemos en castellano por favor"
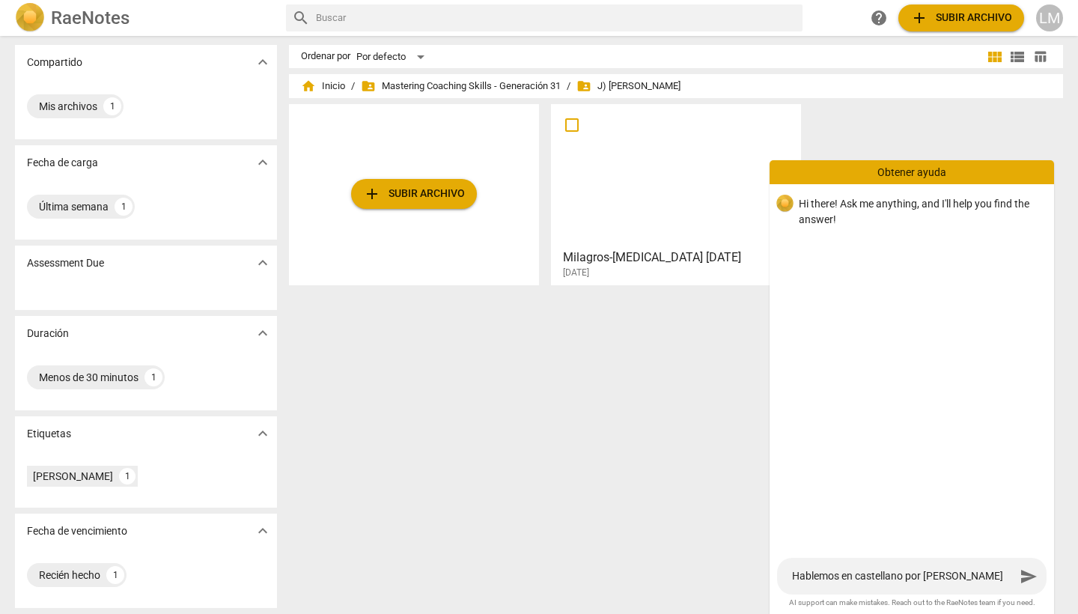
type textarea "Hablemos en castellano por favor"
type textarea "Hablemos en castellano por favor."
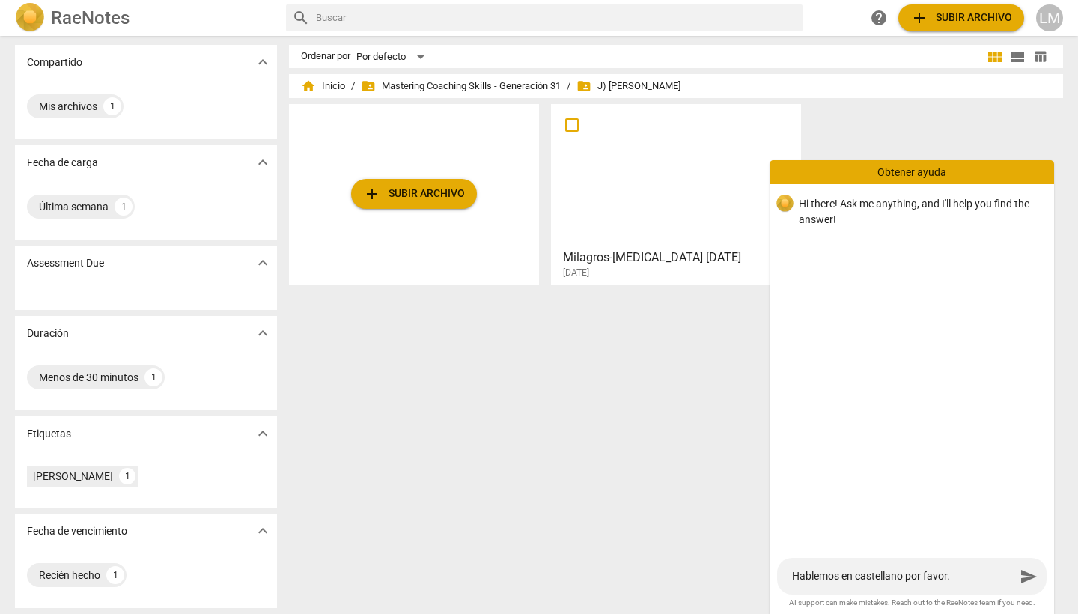
type textarea "Hablemos en castellano por favor. N"
type textarea "Hablemos en castellano por favor. Ne"
type textarea "Hablemos en castellano por favor. Nec"
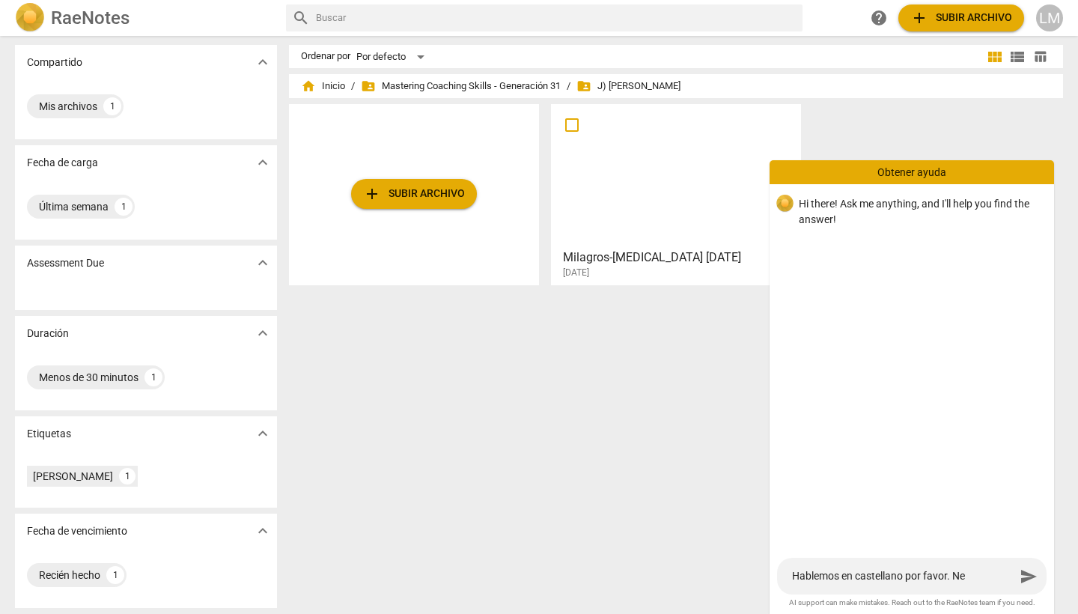
type textarea "Hablemos en castellano por favor. Nec"
type textarea "Hablemos en castellano por favor. Nece"
type textarea "Hablemos en castellano por favor. Neces"
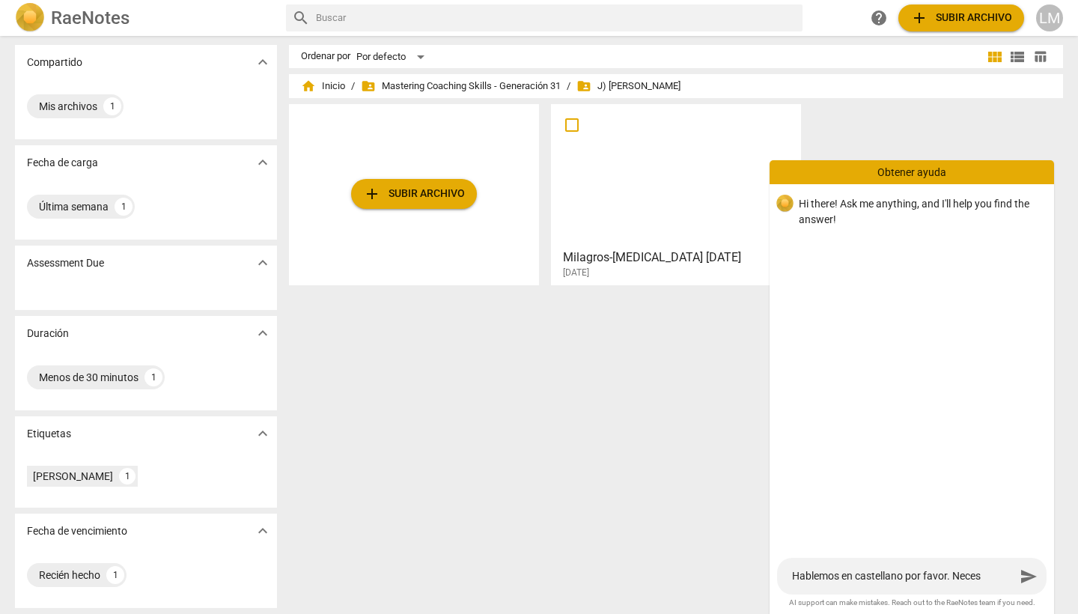
type textarea "Hablemos en castellano por favor. Necesi"
type textarea "Hablemos en castellano por favor. Necesit"
type textarea "Hablemos en castellano por favor. Necesito"
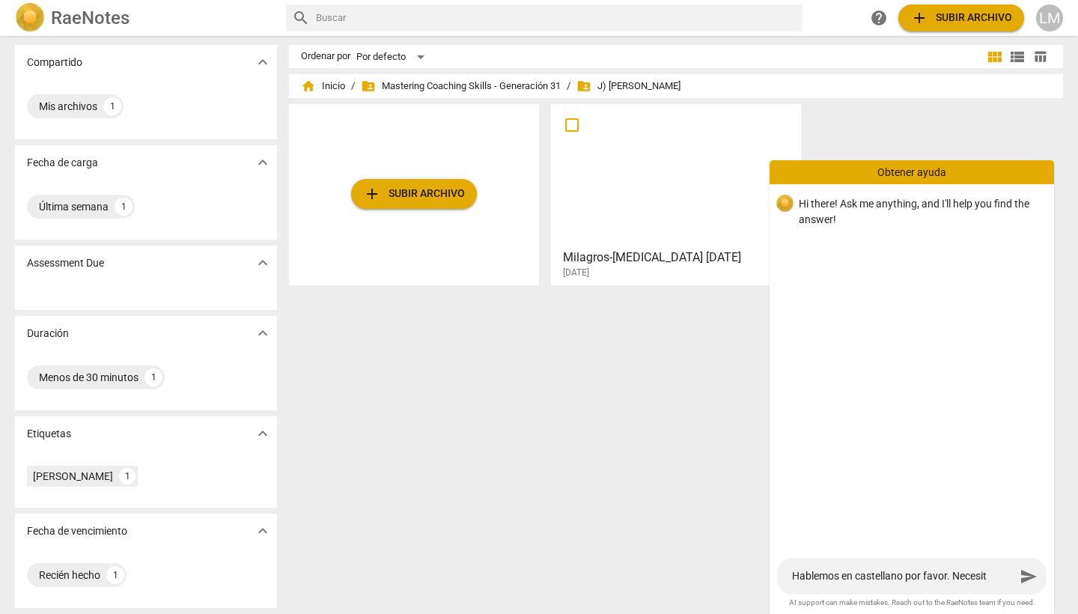
type textarea "Hablemos en castellano por favor. Necesito"
type textarea "Hablemos en castellano por favor. Necesito a"
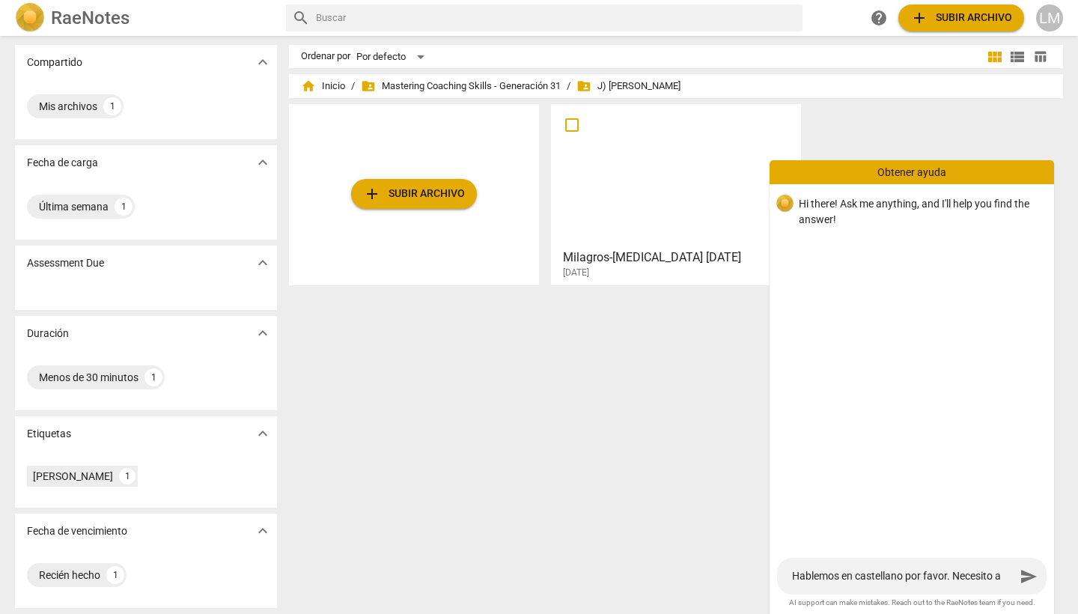
type textarea "Hablemos en castellano por favor. Necesito"
type textarea "Hablemos en castellano por favor. Necesito s"
type textarea "Hablemos en castellano por favor. Necesito sa"
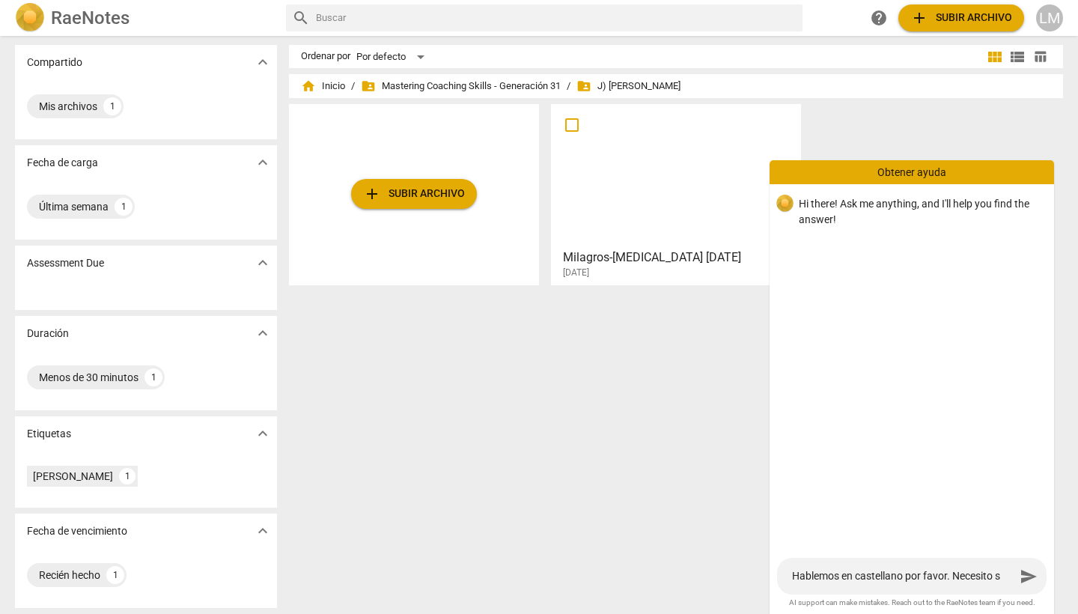
type textarea "Hablemos en castellano por favor. Necesito sa"
type textarea "Hablemos en castellano por favor. Necesito sab"
type textarea "Hablemos en castellano por favor. Necesito sabe"
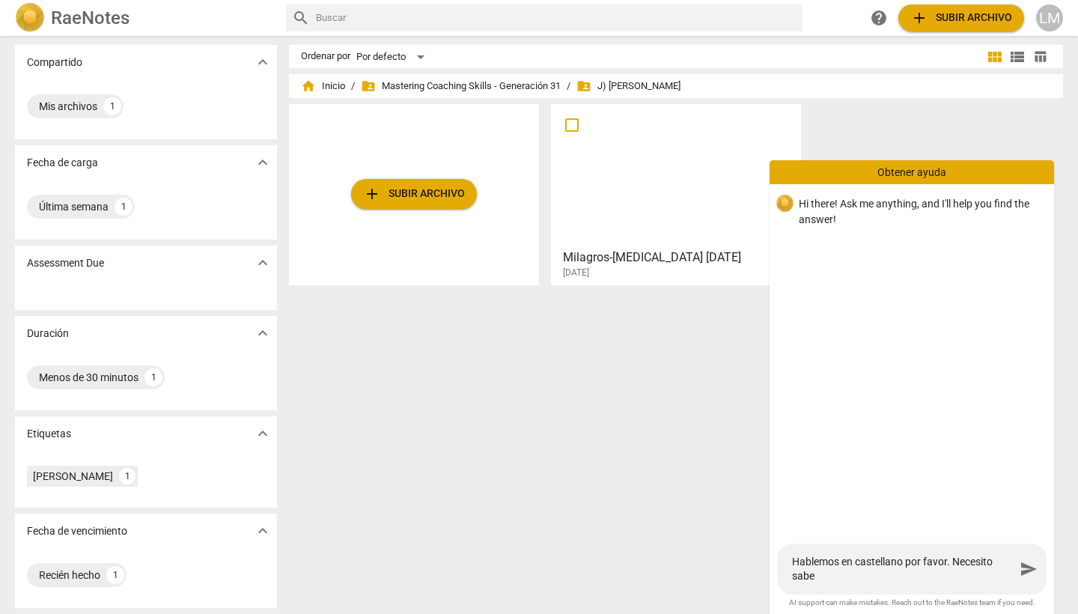
type textarea "Hablemos en castellano por favor. Necesito saber"
type textarea "Hablemos en castellano por favor. Necesito saber c"
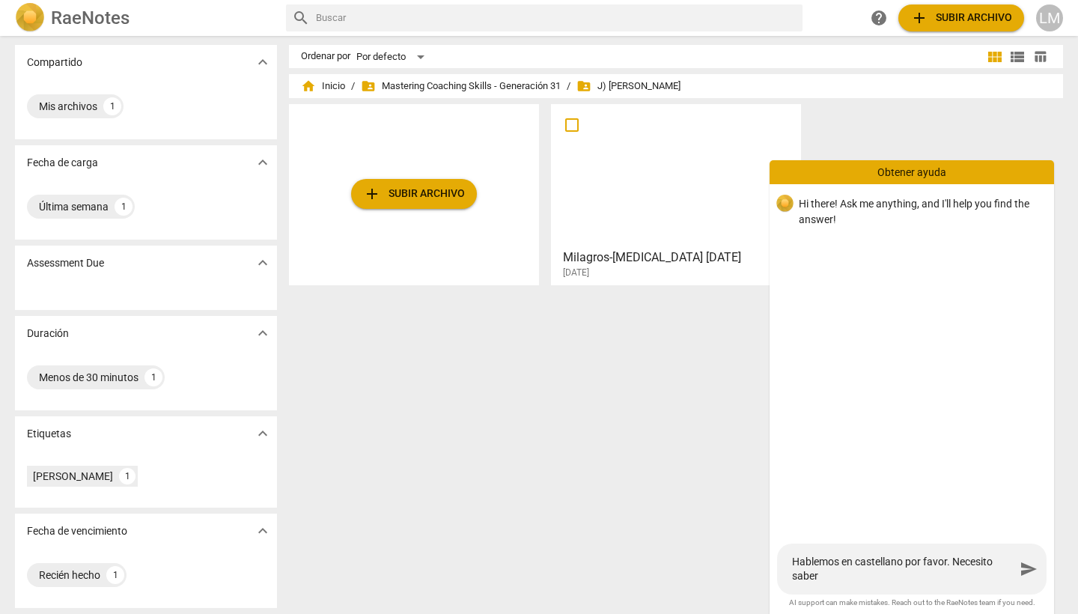
type textarea "Hablemos en castellano por favor. Necesito saber c"
type textarea "Hablemos en castellano por favor. Necesito saber cu"
type textarea "Hablemos en castellano por favor. Necesito saber cua"
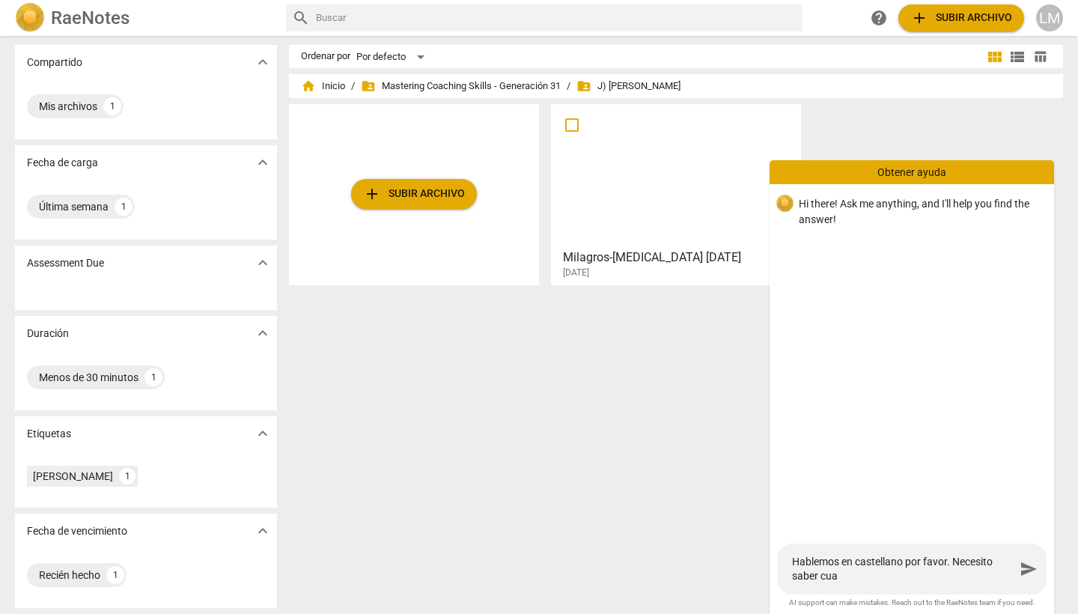
type textarea "Hablemos en castellano por favor. Necesito saber cuan"
type textarea "Hablemos en castellano por favor. Necesito saber cuant"
type textarea "Hablemos en castellano por favor. Necesito saber cuanto"
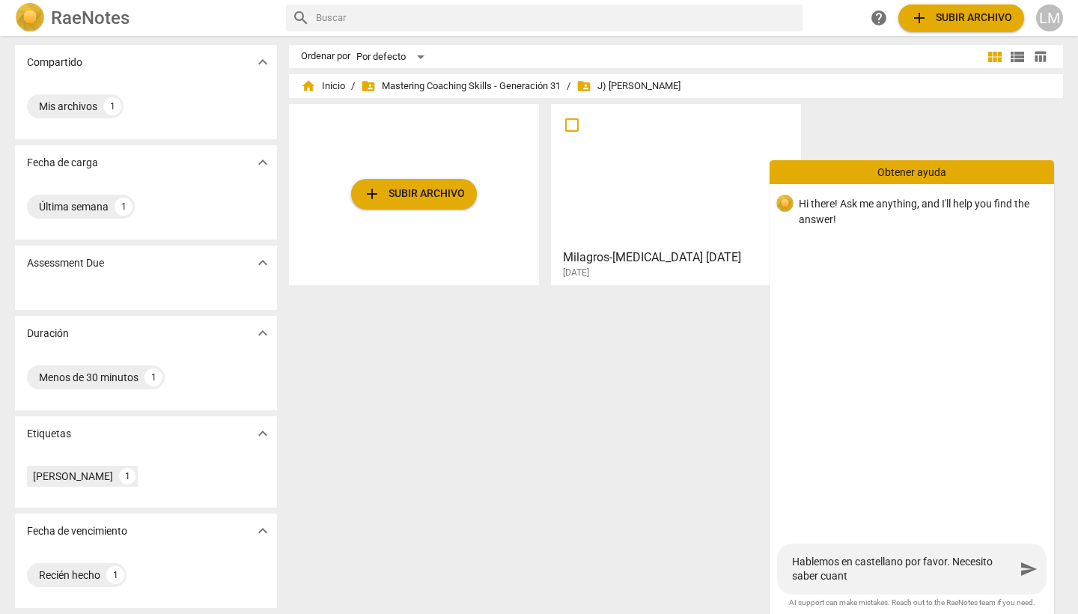
type textarea "Hablemos en castellano por favor. Necesito saber cuanto"
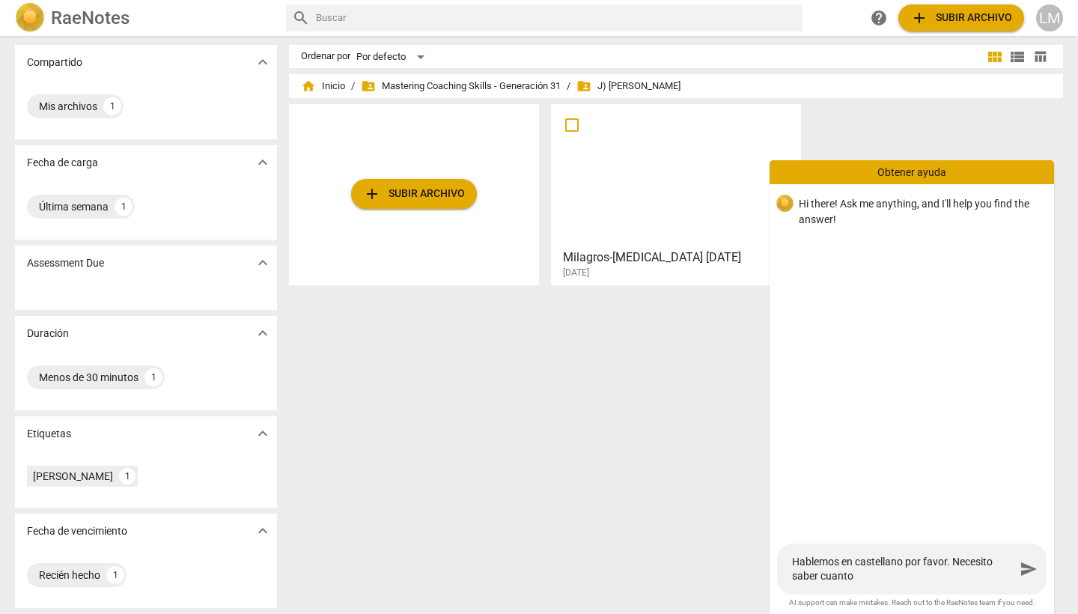
type textarea "Hablemos en castellano por favor. Necesito saber cuant"
type textarea "Hablemos en castellano por favor. Necesito saber cuan"
type textarea "Hablemos en castellano por favor. Necesito saber cua"
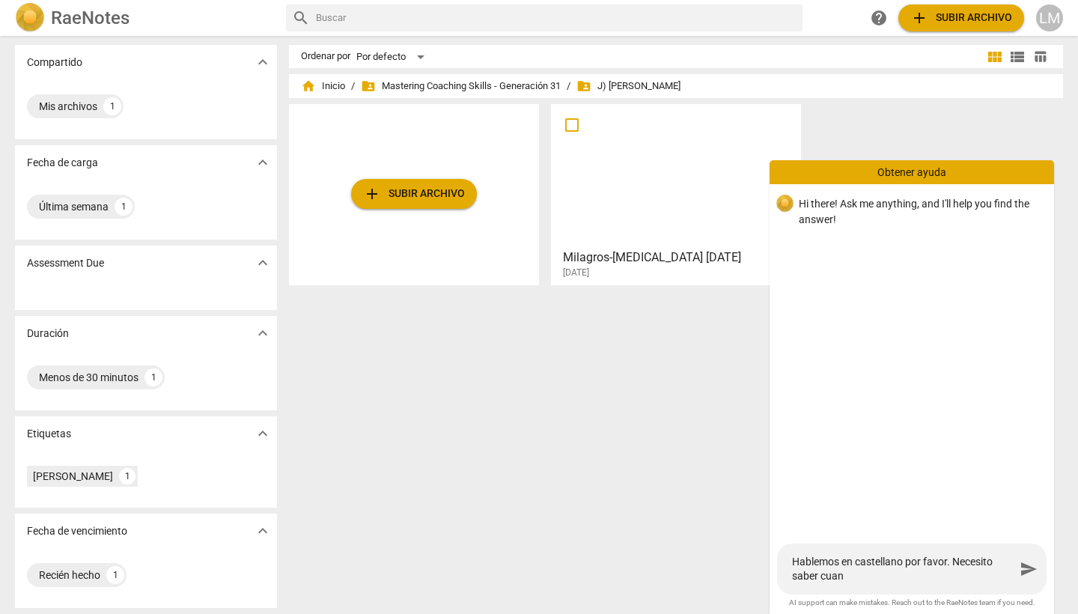
type textarea "Hablemos en castellano por favor. Necesito saber cua"
type textarea "Hablemos en castellano por favor. Necesito saber cu"
type textarea "Hablemos en castellano por favor. Necesito saber cu´"
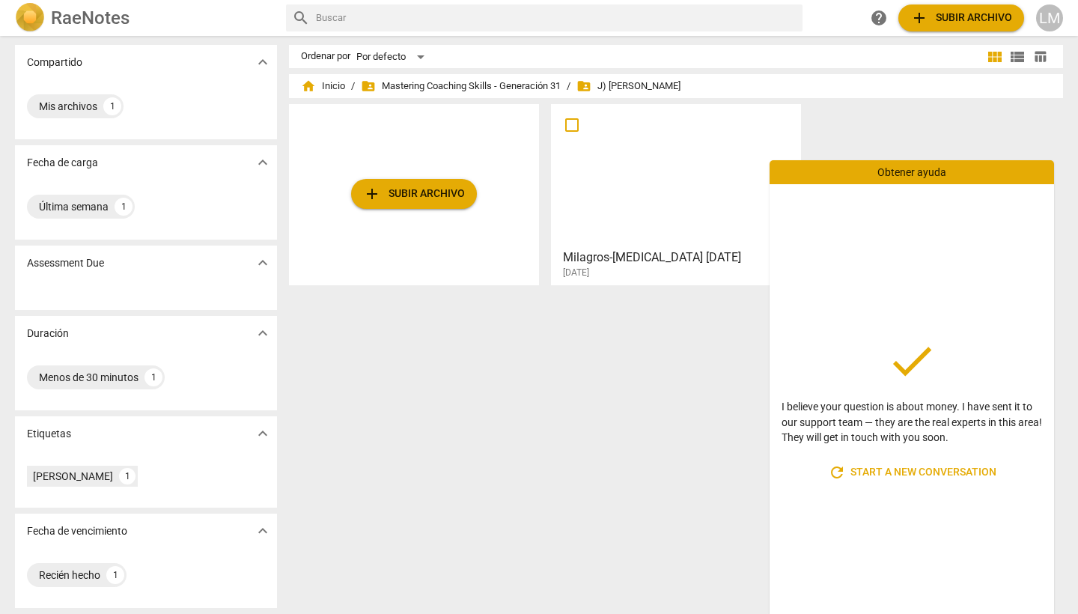
click at [915, 468] on span "refresh Start a new conversation" at bounding box center [912, 473] width 169 height 18
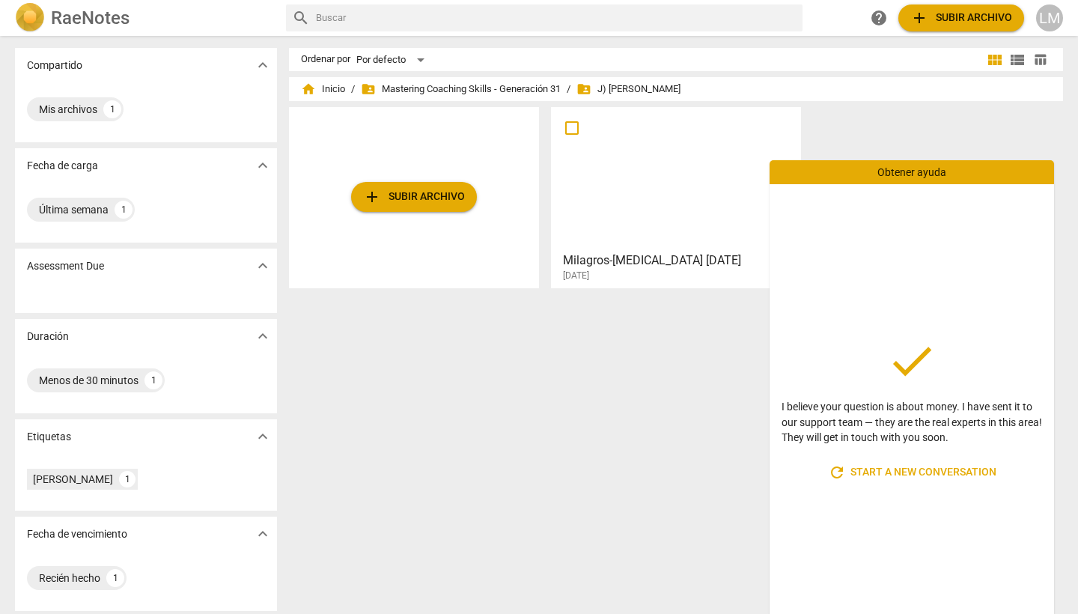
scroll to position [0, 0]
